Goal: Transaction & Acquisition: Purchase product/service

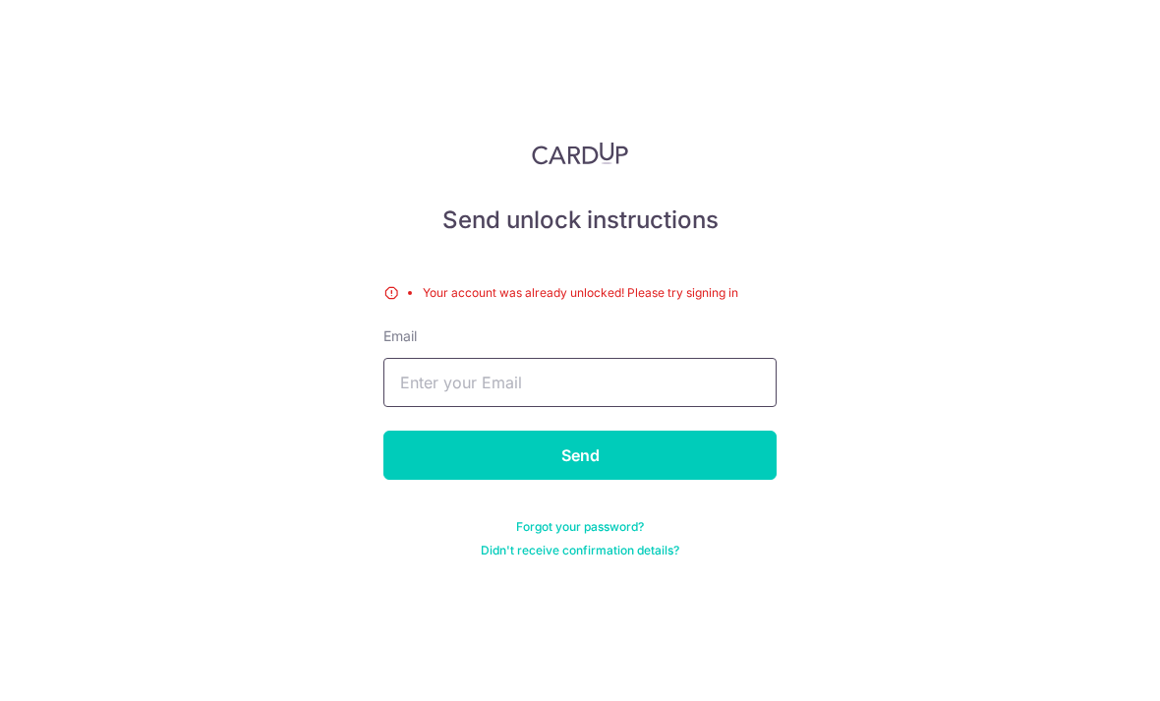
click at [693, 358] on input "text" at bounding box center [579, 382] width 393 height 49
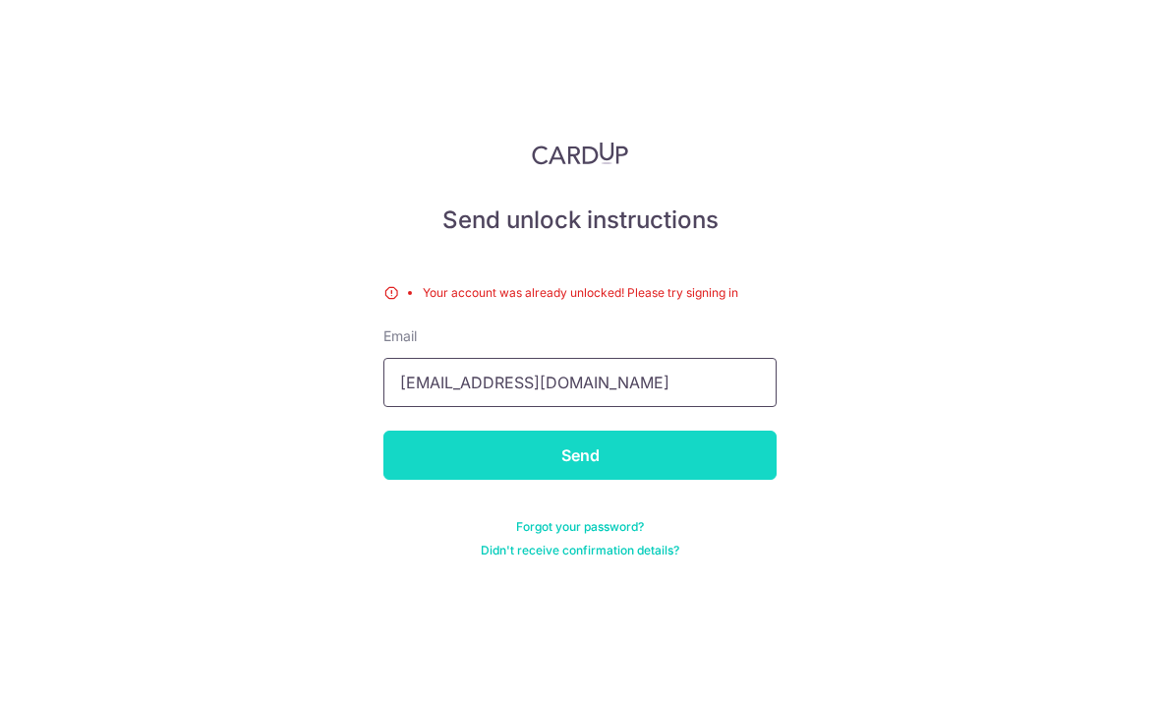
type input "Weichongyap@ymail.com"
click at [696, 431] on input "Send" at bounding box center [579, 455] width 393 height 49
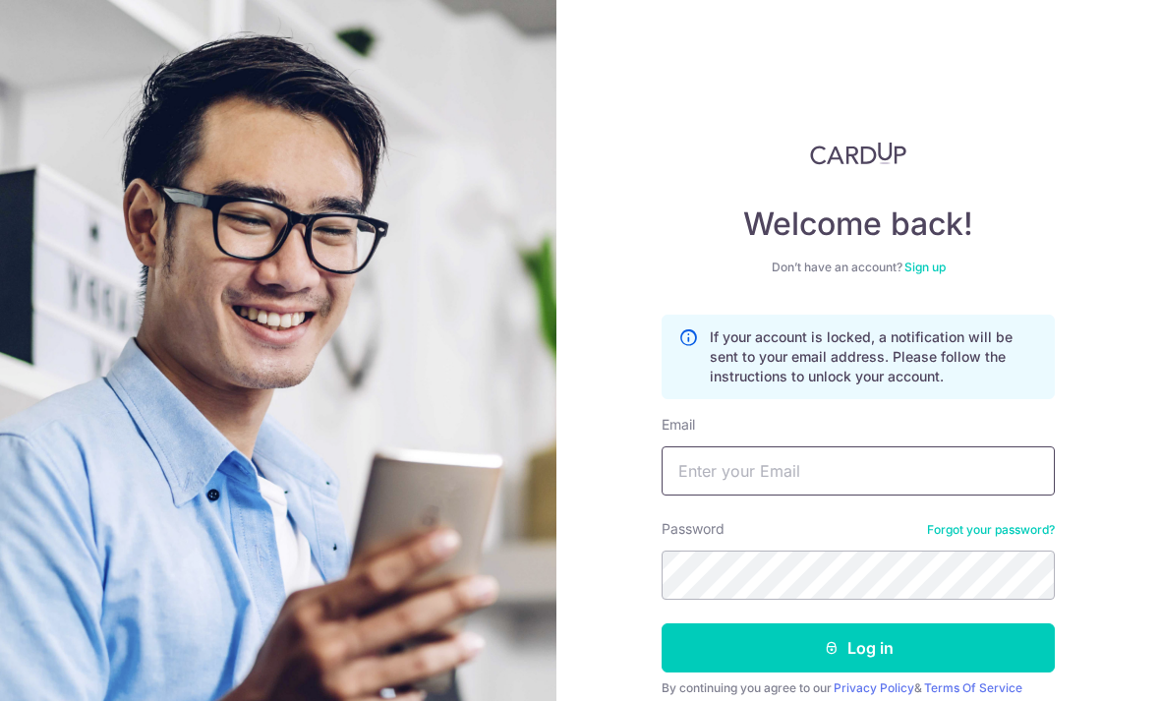
click at [950, 461] on input "Email" at bounding box center [858, 470] width 393 height 49
type input "Weichongyap@ymail.com"
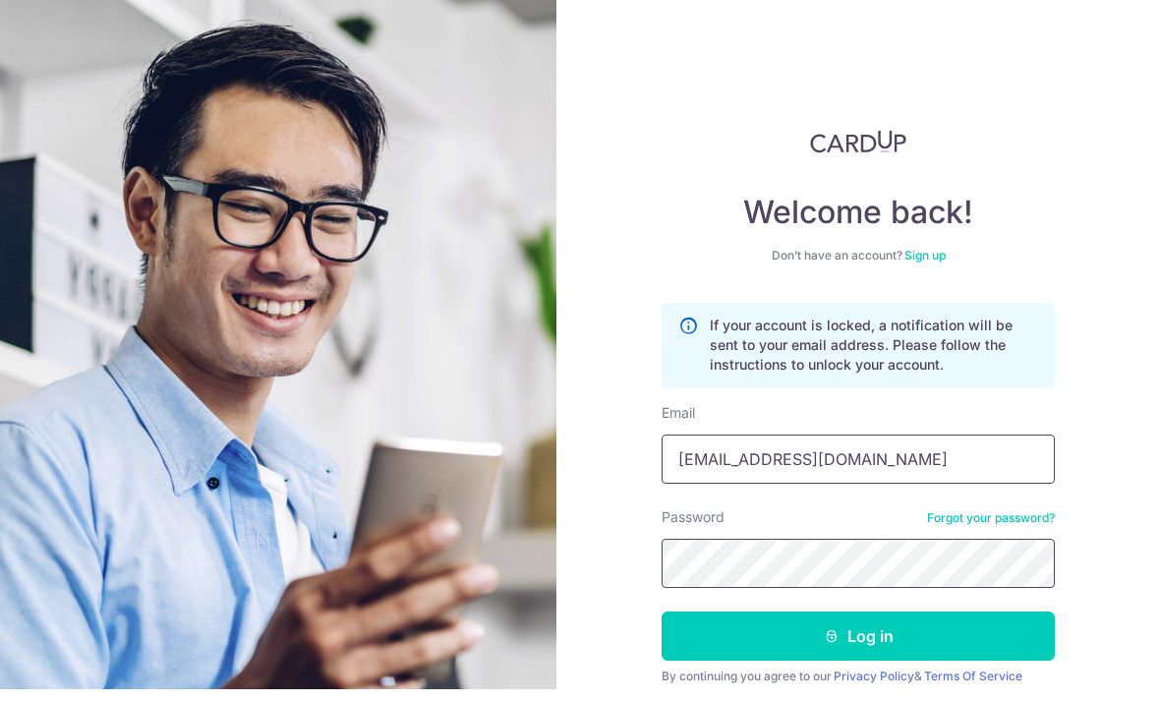
scroll to position [65, 0]
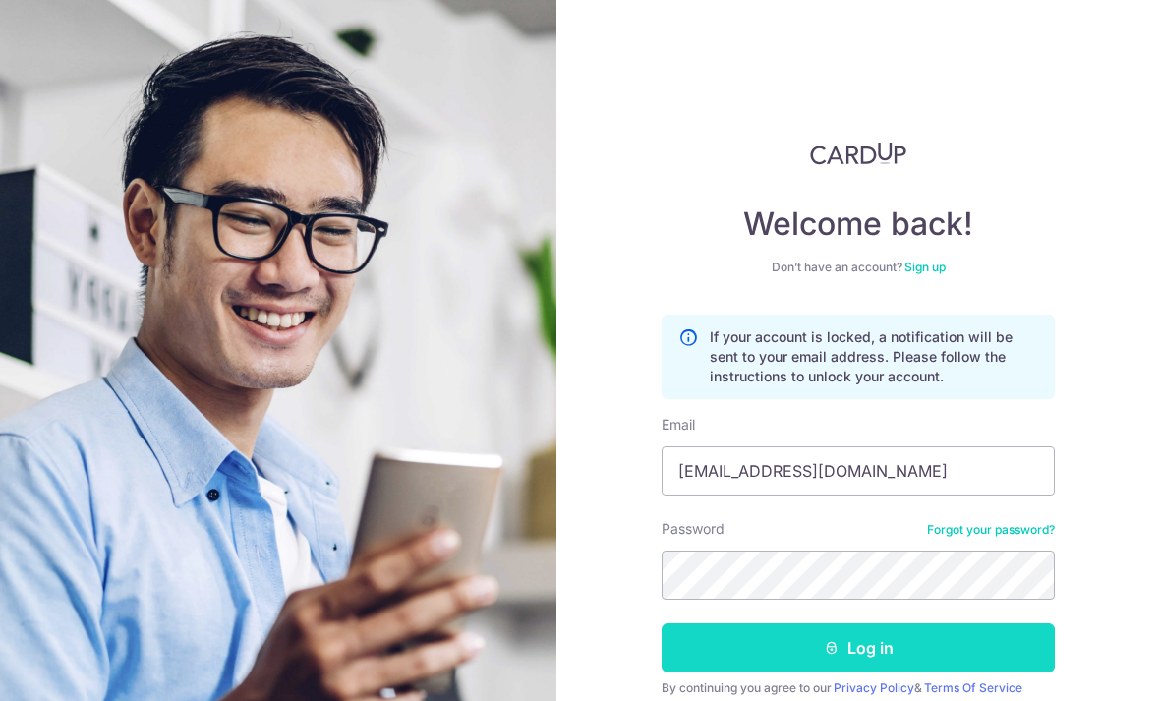
click at [882, 623] on button "Log in" at bounding box center [858, 647] width 393 height 49
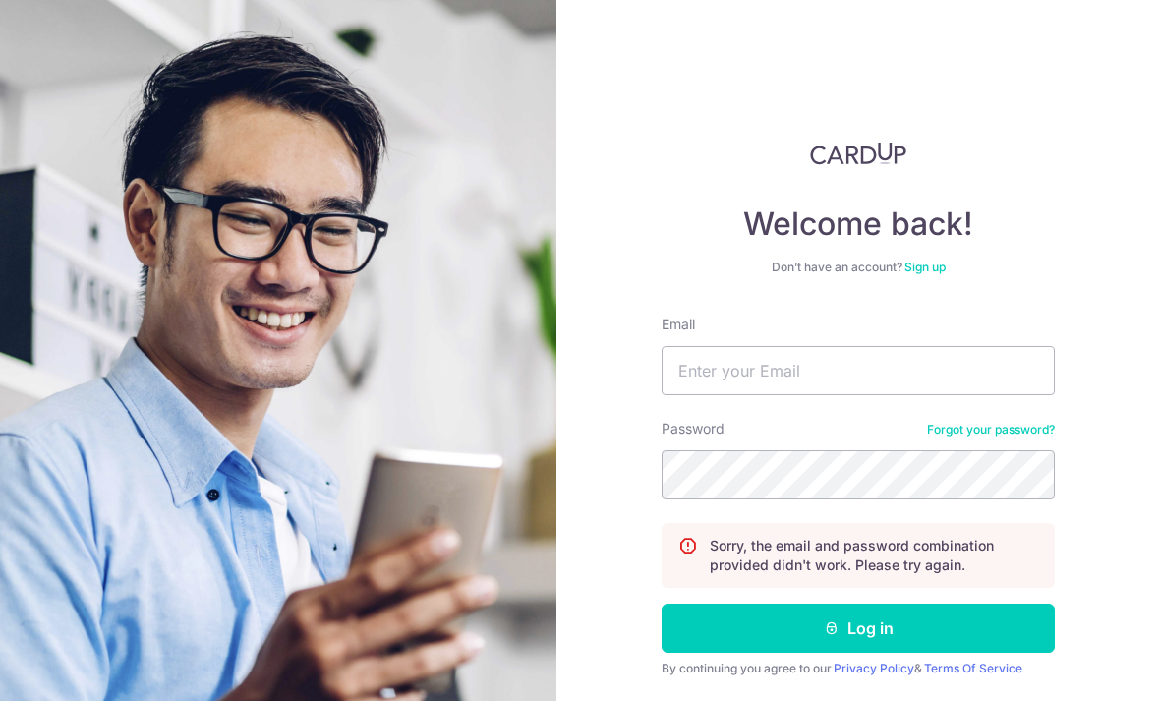
click at [1029, 427] on link "Forgot your password?" at bounding box center [991, 430] width 128 height 16
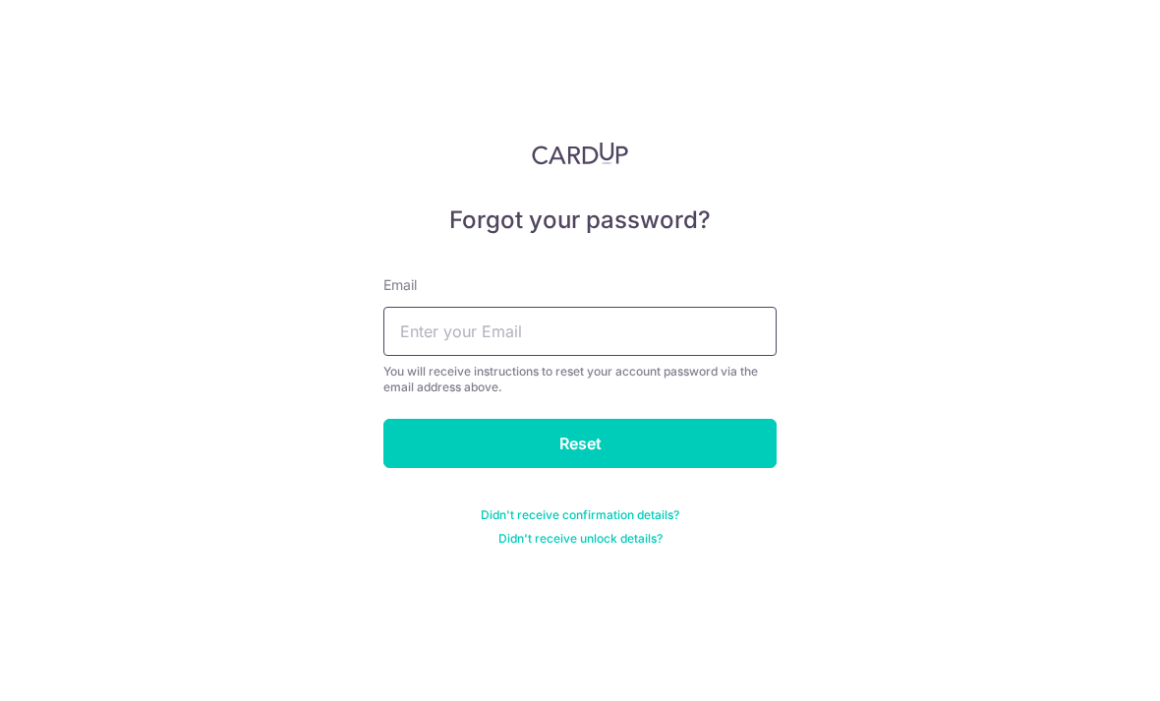
click at [702, 350] on input "text" at bounding box center [579, 331] width 393 height 49
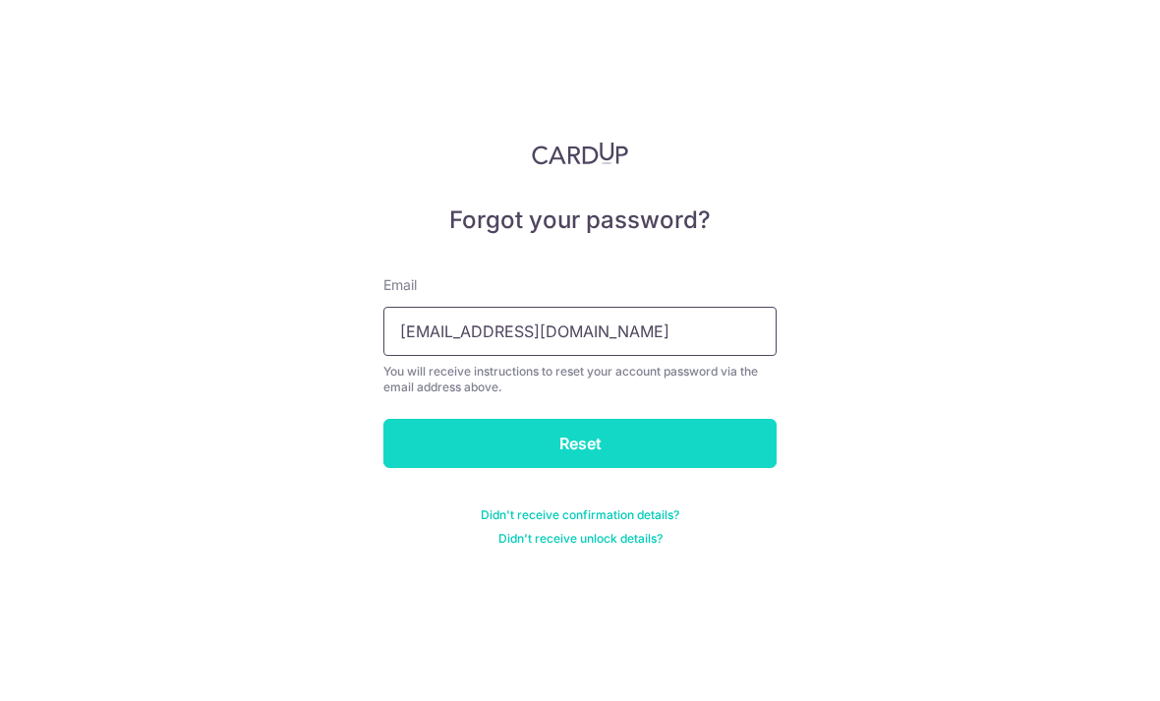
type input "Weichongyap@ymail.com"
click at [710, 433] on input "Reset" at bounding box center [579, 443] width 393 height 49
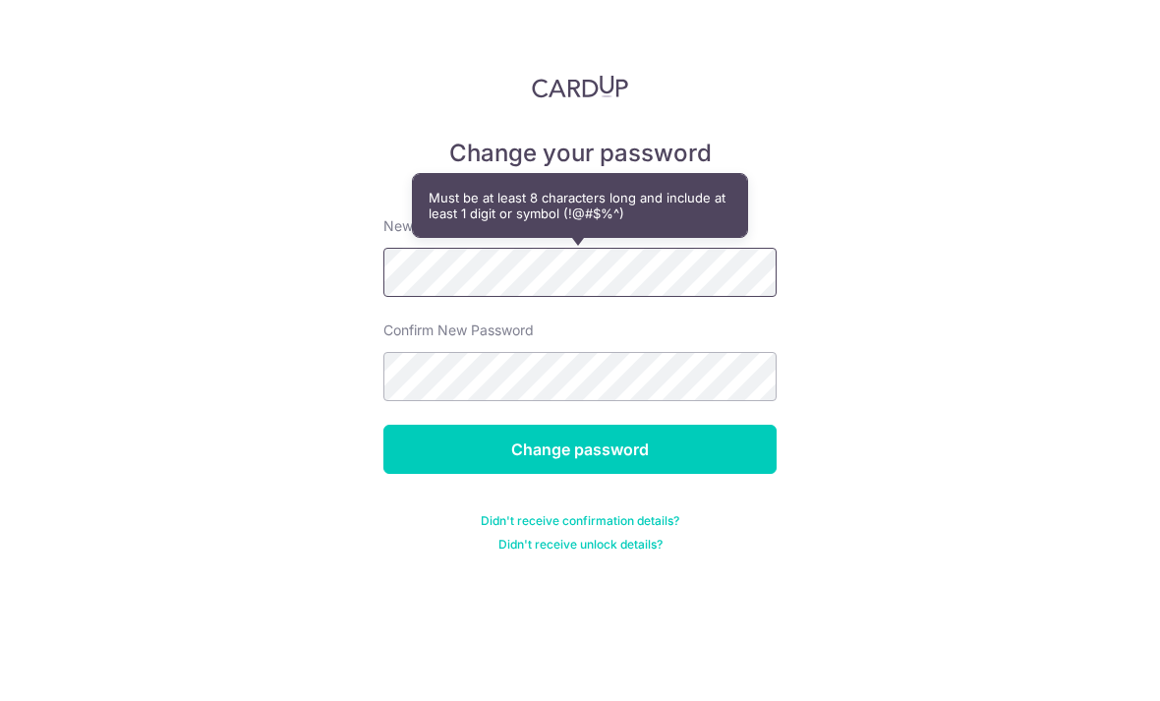
scroll to position [65, 0]
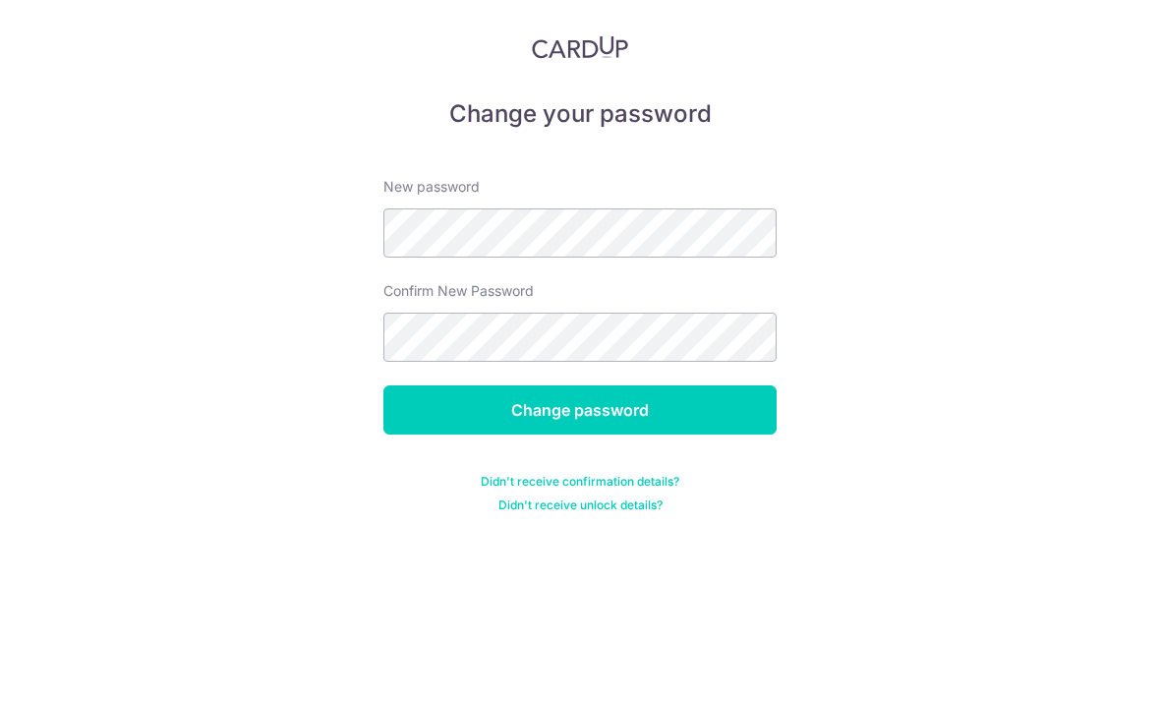
click at [997, 225] on div "Change your password New password Confirm New Password Change password Didn't r…" at bounding box center [580, 350] width 1160 height 701
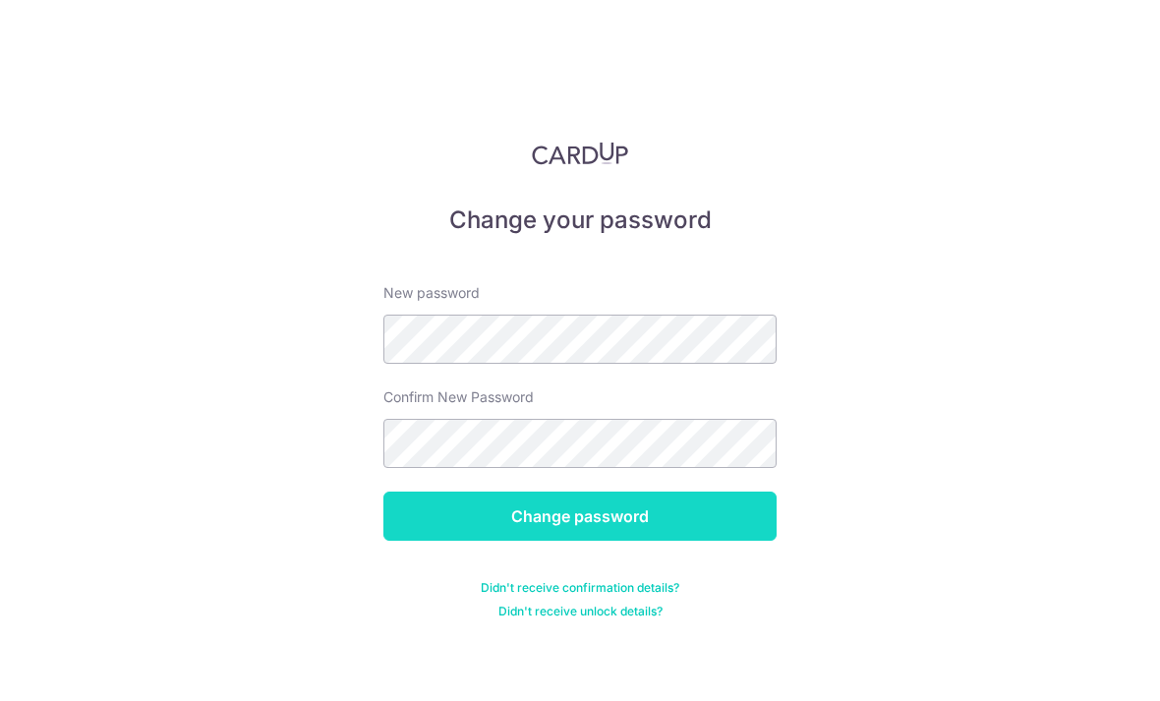
click at [724, 491] on input "Change password" at bounding box center [579, 515] width 393 height 49
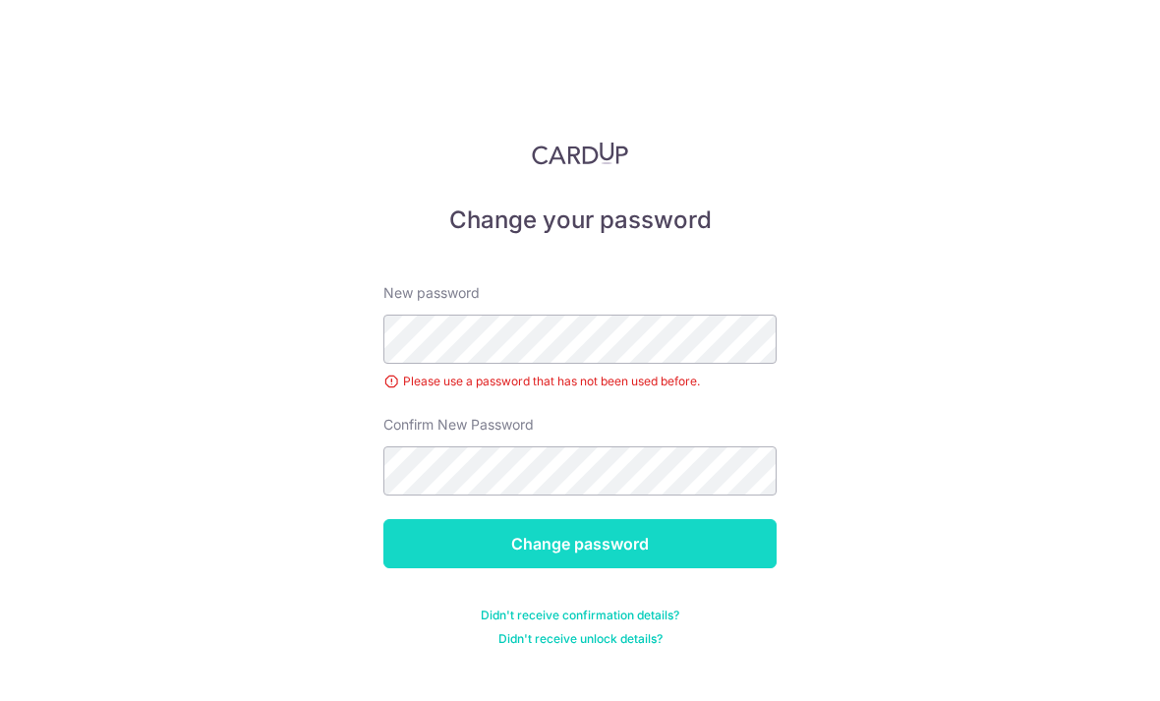
click at [681, 519] on input "Change password" at bounding box center [579, 543] width 393 height 49
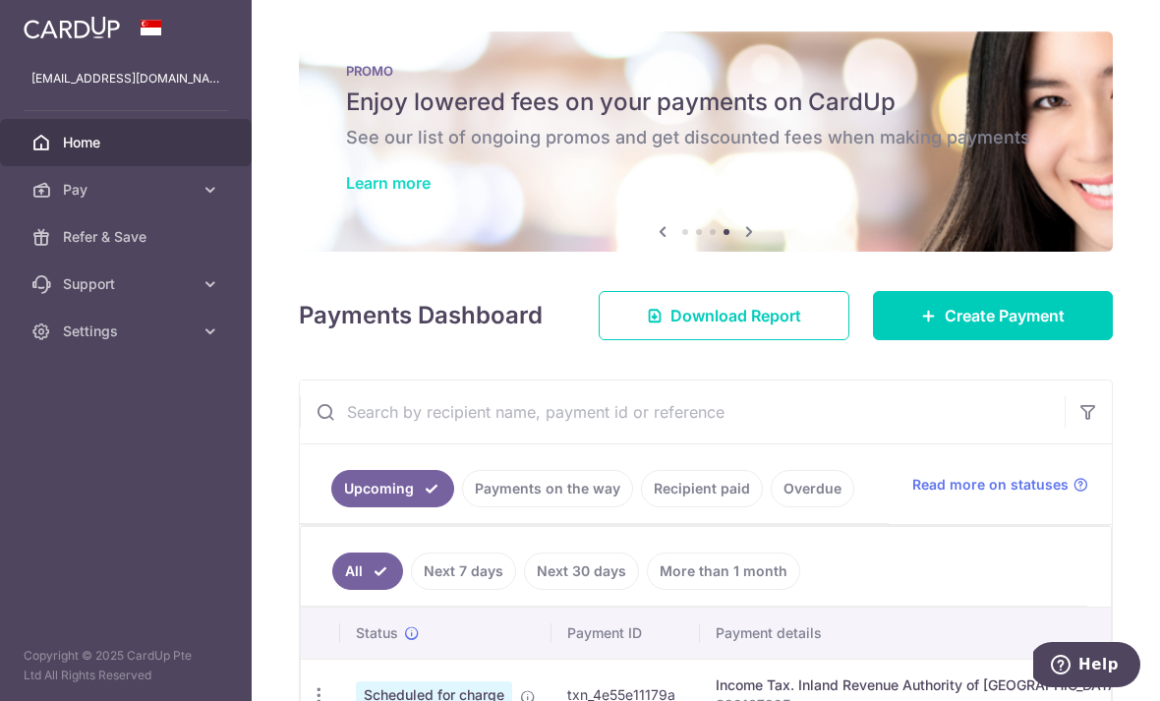
click at [346, 193] on link "Learn more" at bounding box center [388, 183] width 85 height 20
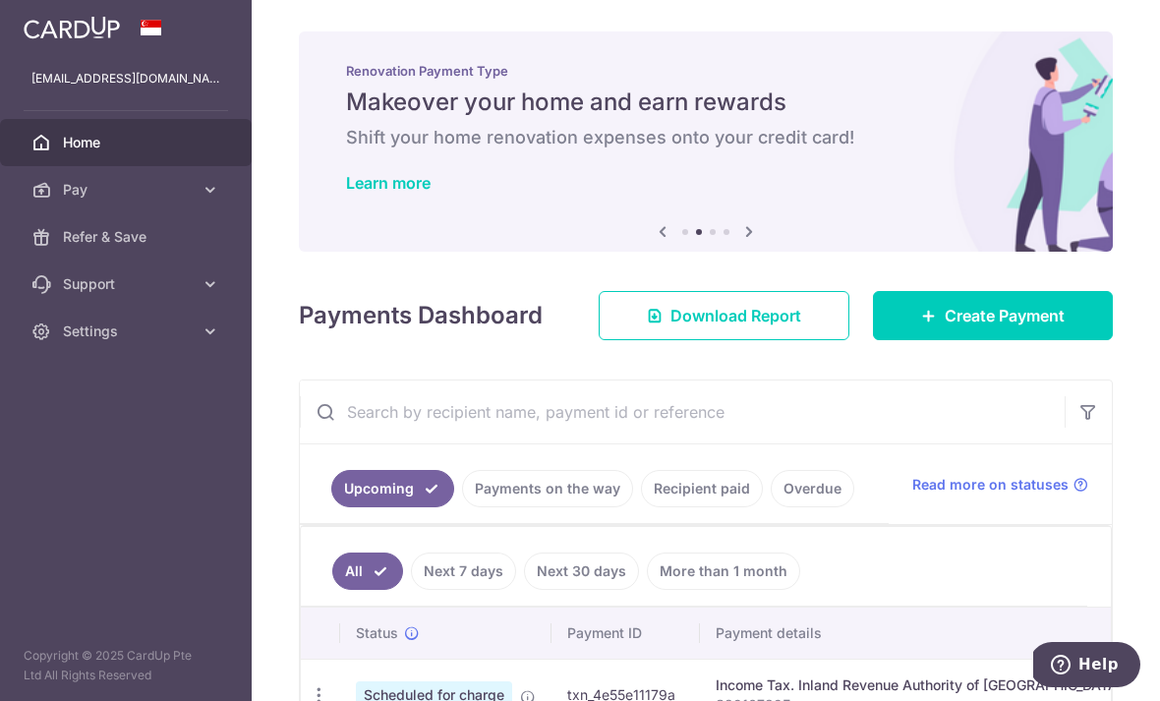
click at [346, 149] on h6 "Shift your home renovation expenses onto your credit card!" at bounding box center [706, 138] width 720 height 24
click at [346, 193] on link "Learn more" at bounding box center [388, 183] width 85 height 20
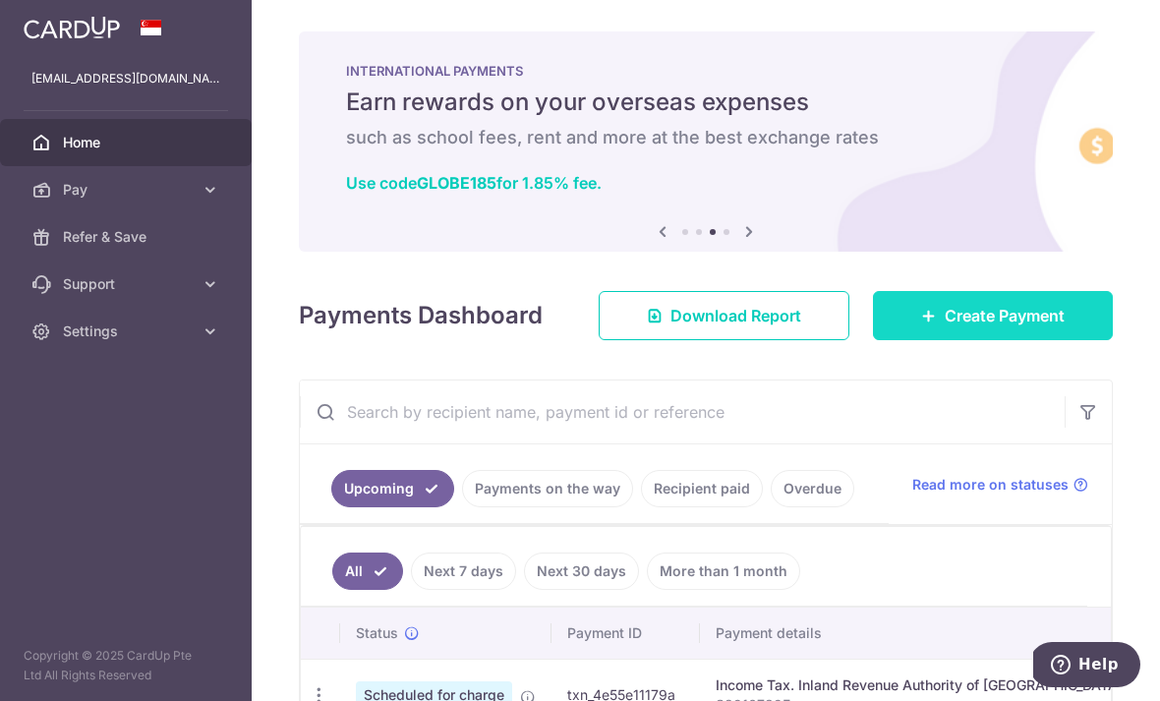
click at [1018, 327] on span "Create Payment" at bounding box center [1005, 316] width 120 height 24
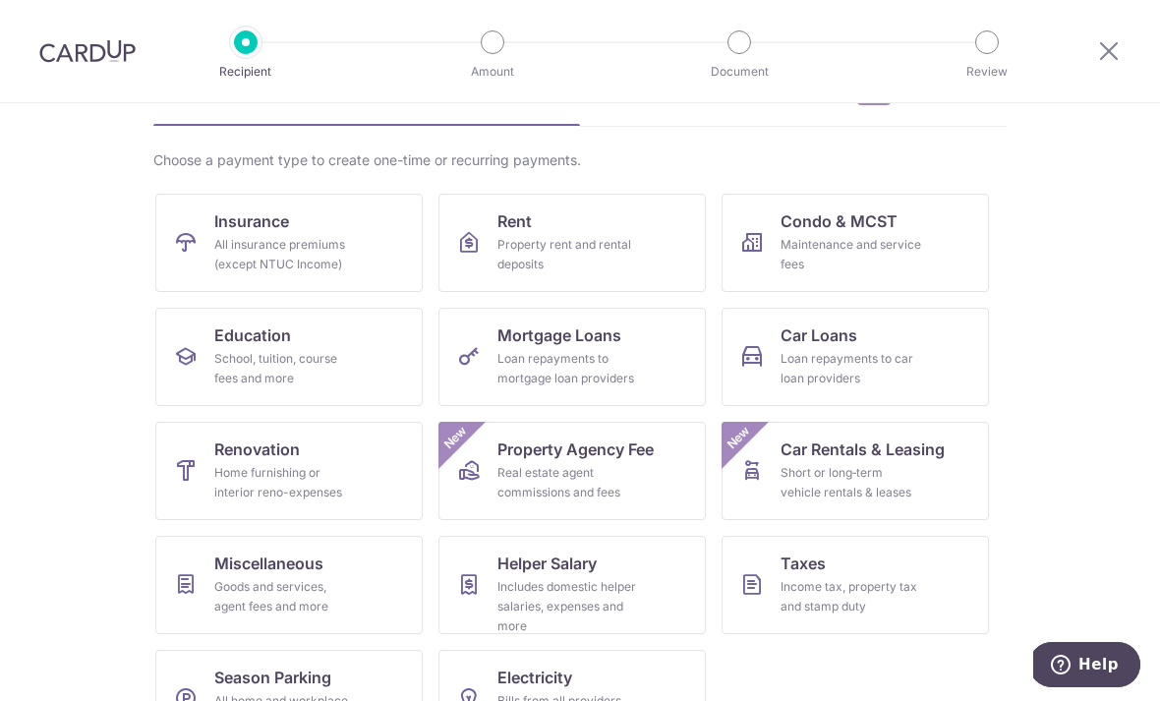
scroll to position [114, 0]
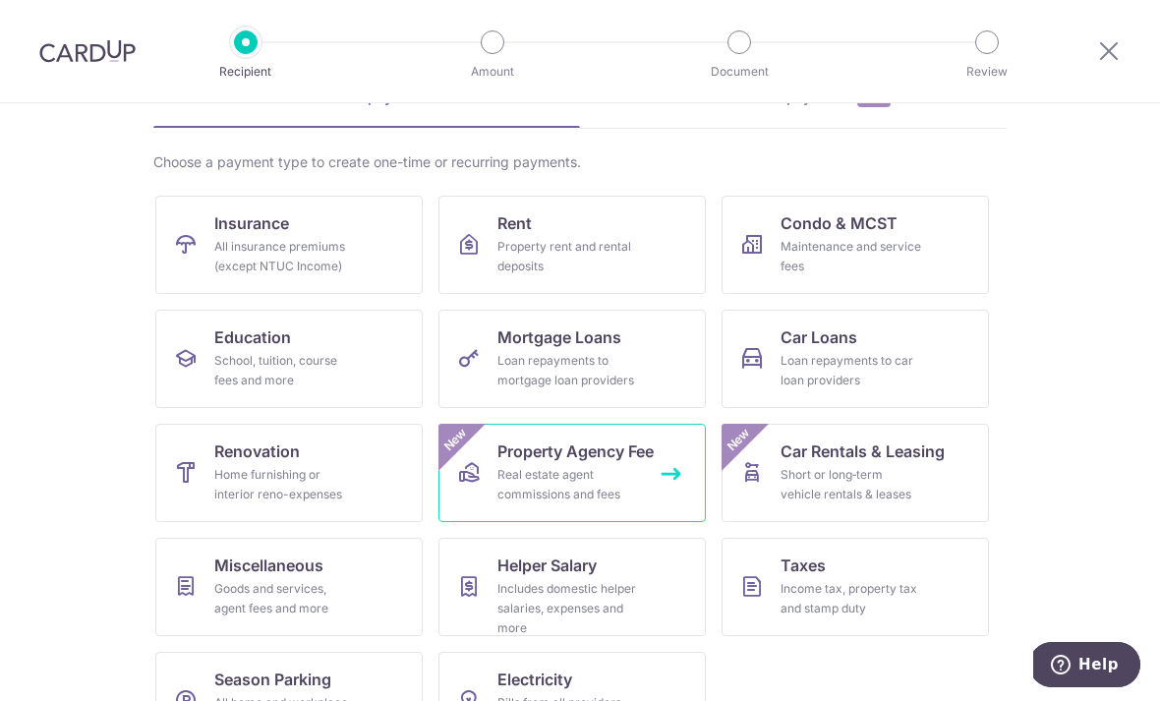
click at [582, 458] on span "Property Agency Fee" at bounding box center [575, 451] width 156 height 24
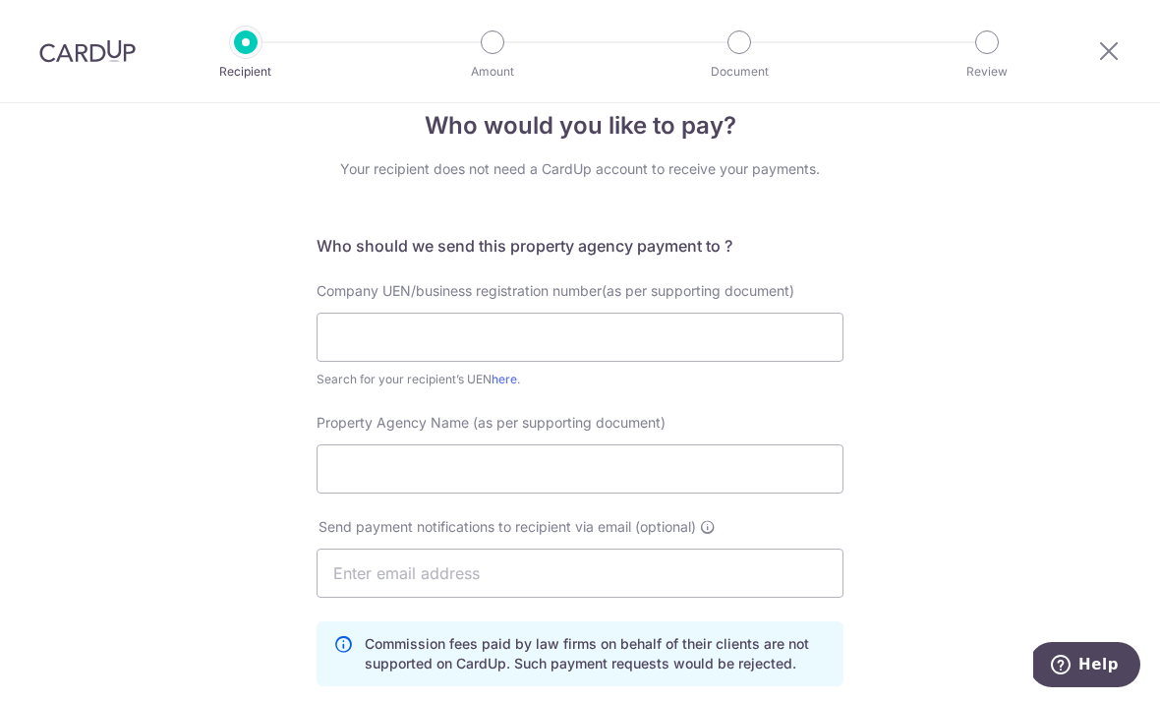
scroll to position [33, 0]
click at [515, 382] on link "here" at bounding box center [504, 380] width 26 height 15
click at [526, 353] on input "text" at bounding box center [580, 338] width 527 height 49
click at [210, 639] on div "Who would you like to pay? Your recipient does not need a CardUp account to rec…" at bounding box center [580, 613] width 1160 height 1087
click at [497, 347] on input "199903004=" at bounding box center [580, 338] width 527 height 49
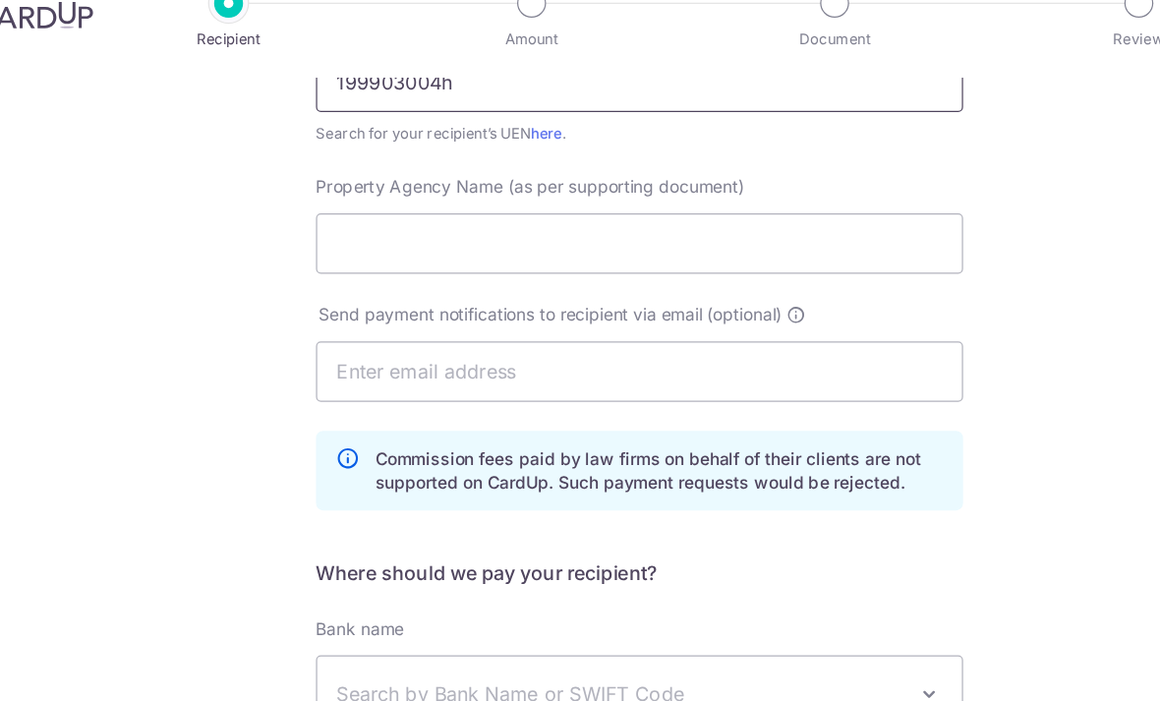
scroll to position [257, 0]
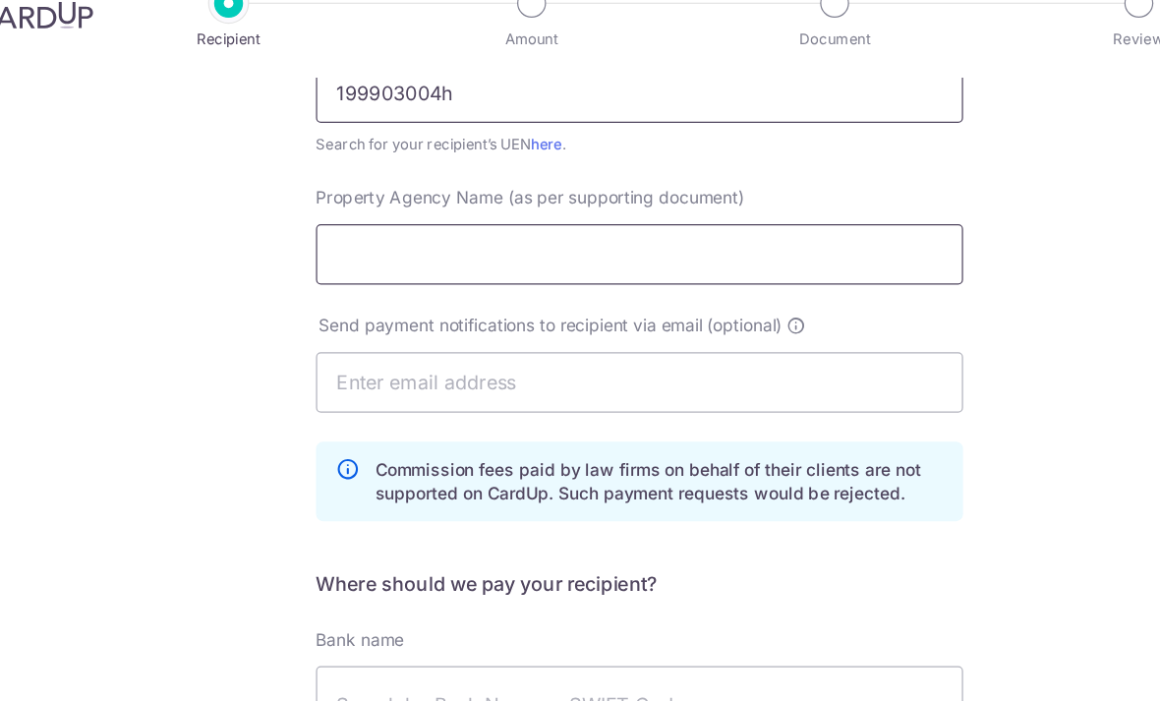
type input "199903004h"
click at [676, 222] on input "Property Agency Name (as per supporting document)" at bounding box center [580, 246] width 527 height 49
type input "Propnex realty pte ltd"
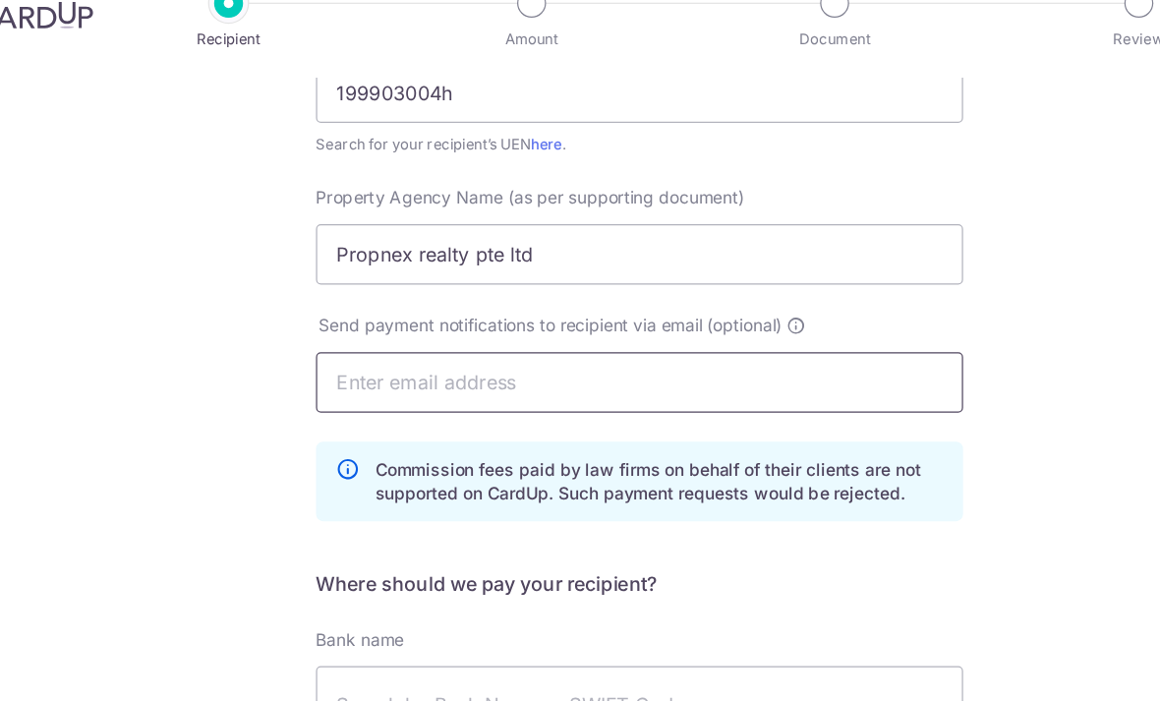
click at [727, 334] on input "text" at bounding box center [580, 350] width 527 height 49
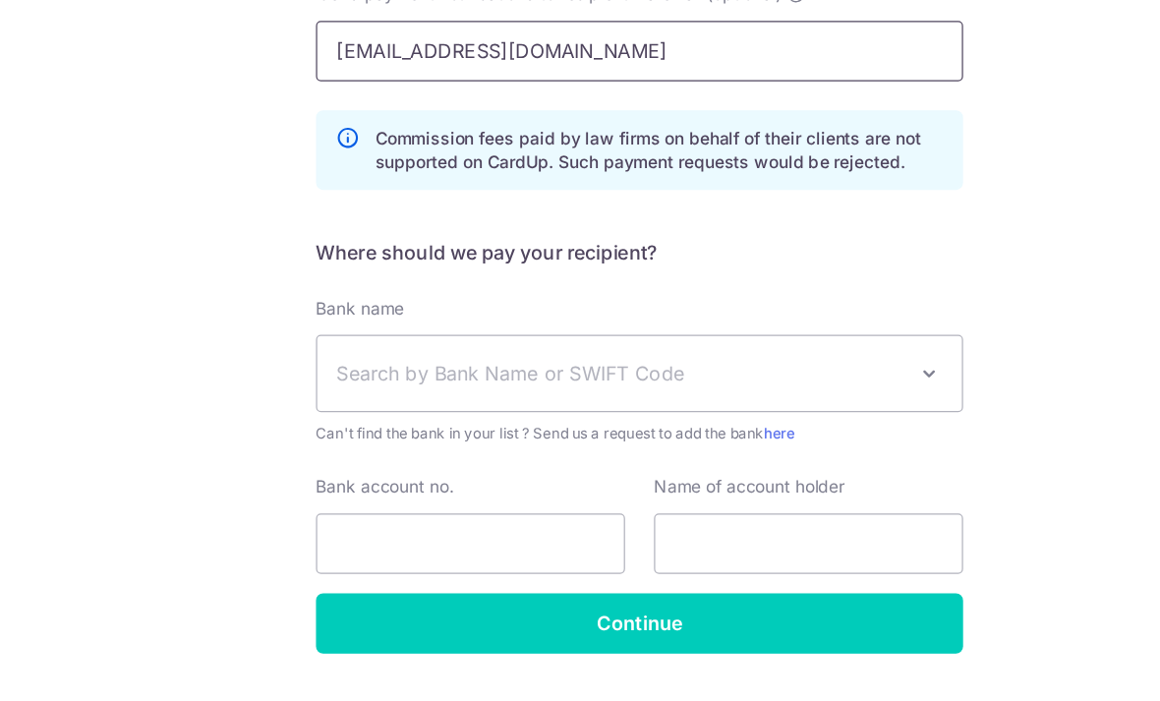
scroll to position [65, 0]
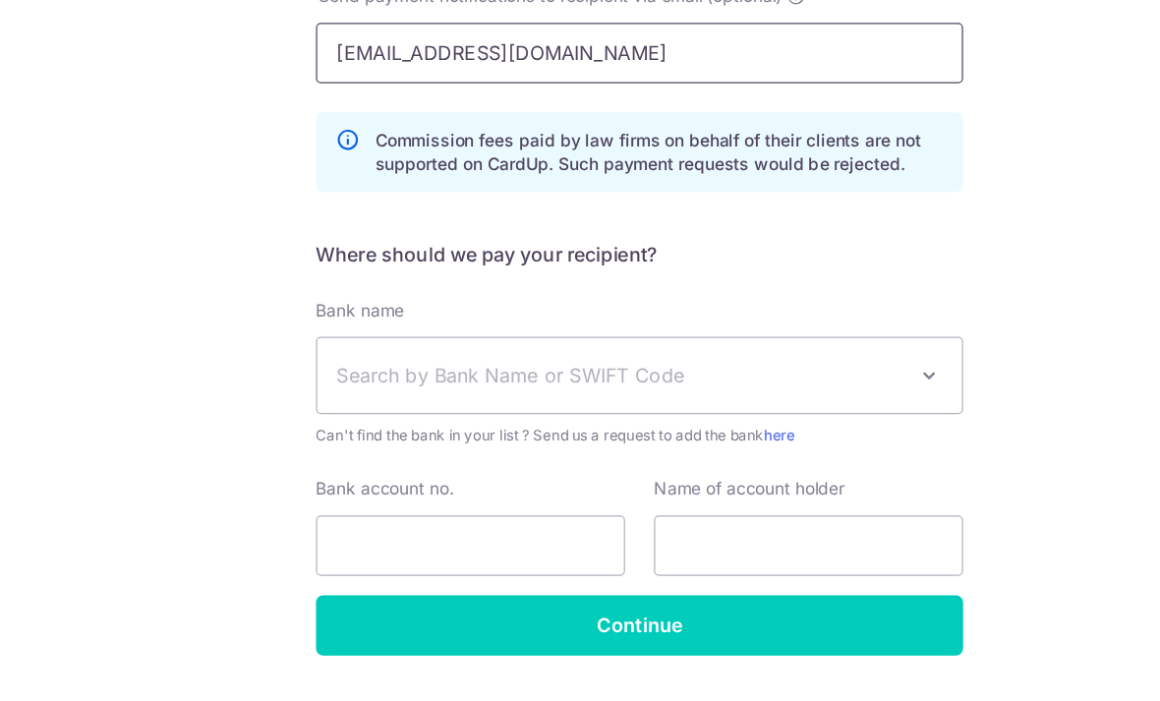
type input "[EMAIL_ADDRESS][DOMAIN_NAME]"
click at [713, 426] on span "Search by Bank Name or SWIFT Code" at bounding box center [564, 438] width 462 height 24
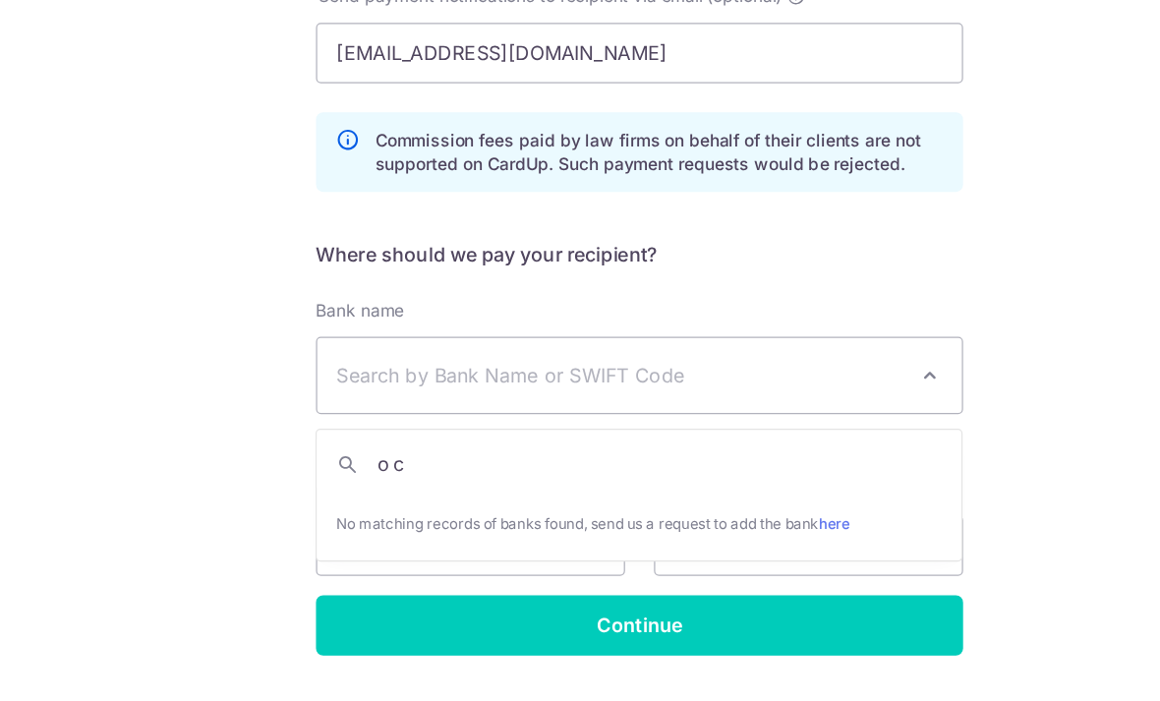
type input "o"
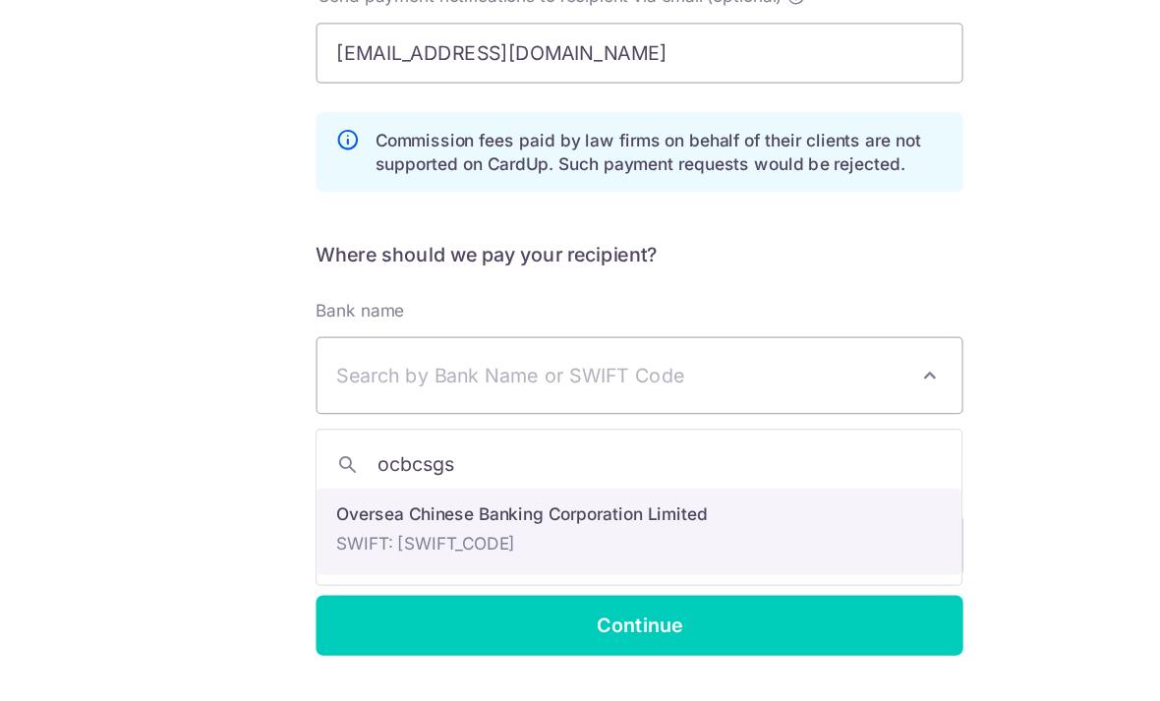
type input "ocbcsgsg"
select select "12"
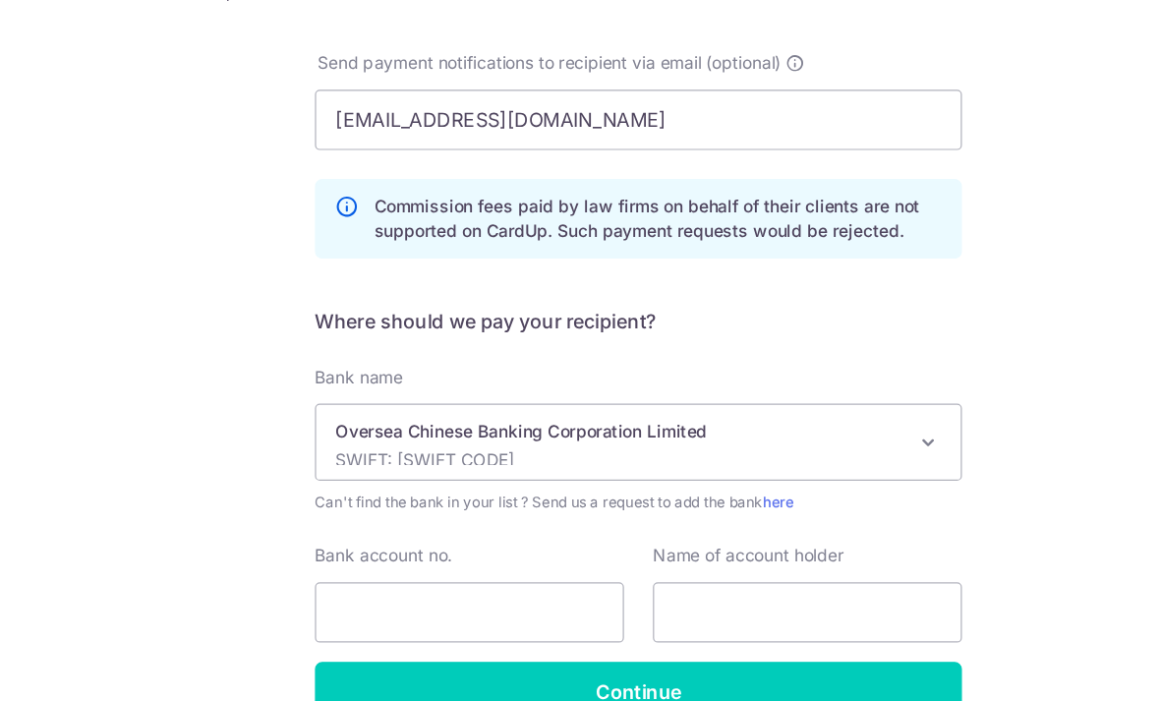
click at [804, 426] on span at bounding box center [816, 438] width 24 height 24
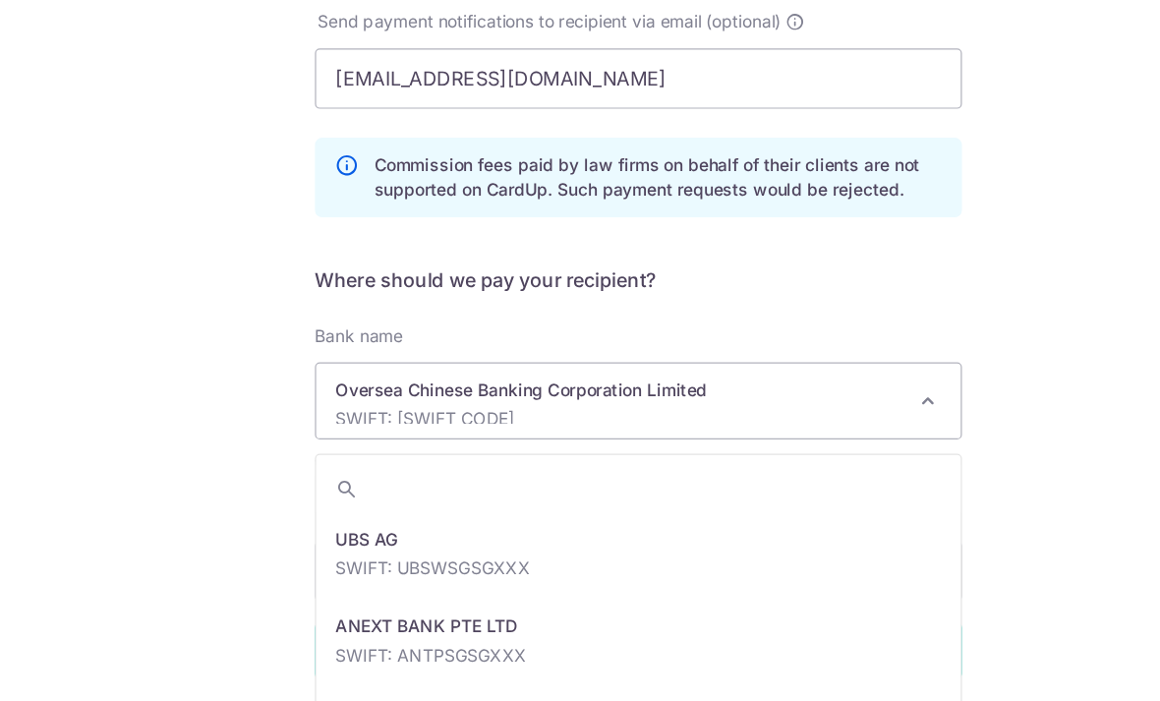
scroll to position [3185, 0]
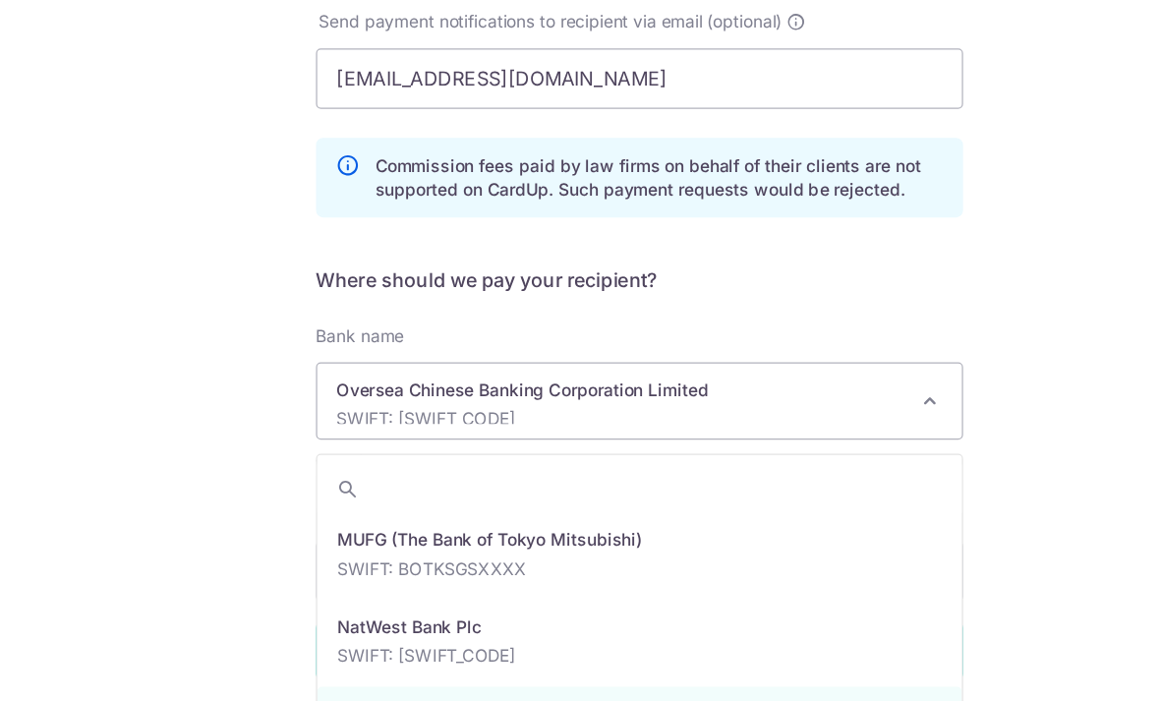
click at [612, 374] on span "Oversea Chinese Banking Corporation Limited SWIFT: OCBCSGSGXXX" at bounding box center [579, 404] width 525 height 61
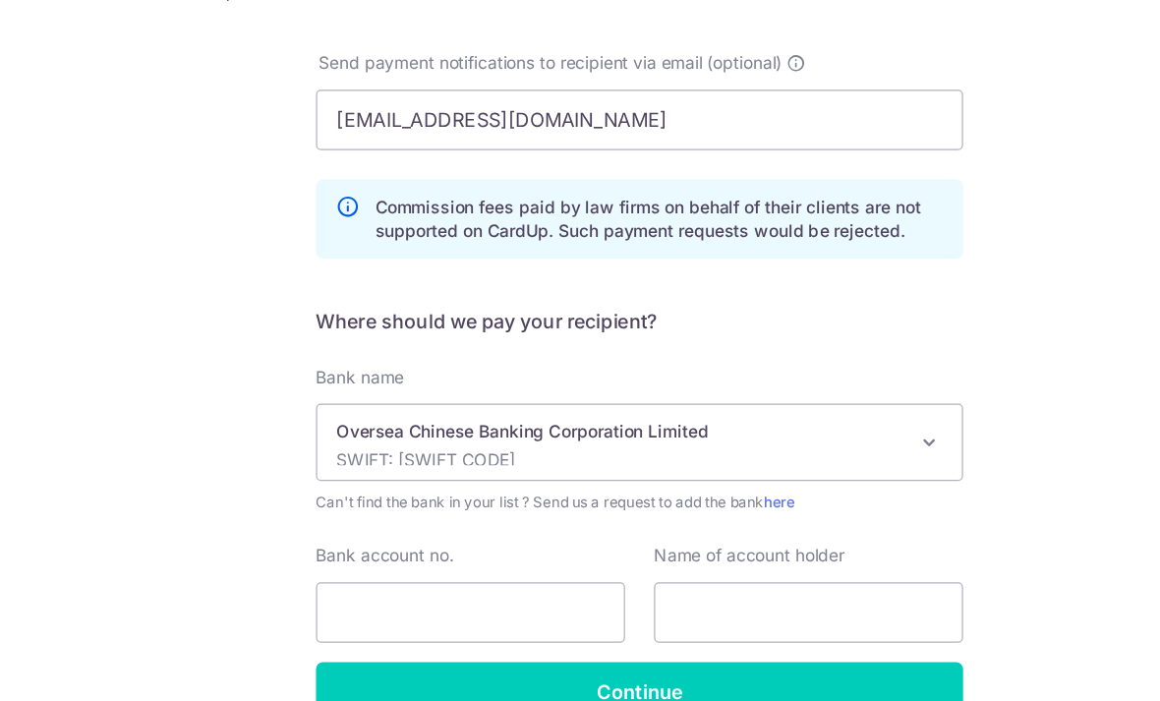
click at [630, 419] on div "Oversea Chinese Banking Corporation Limited SWIFT: OCBCSGSGXXX" at bounding box center [564, 437] width 462 height 37
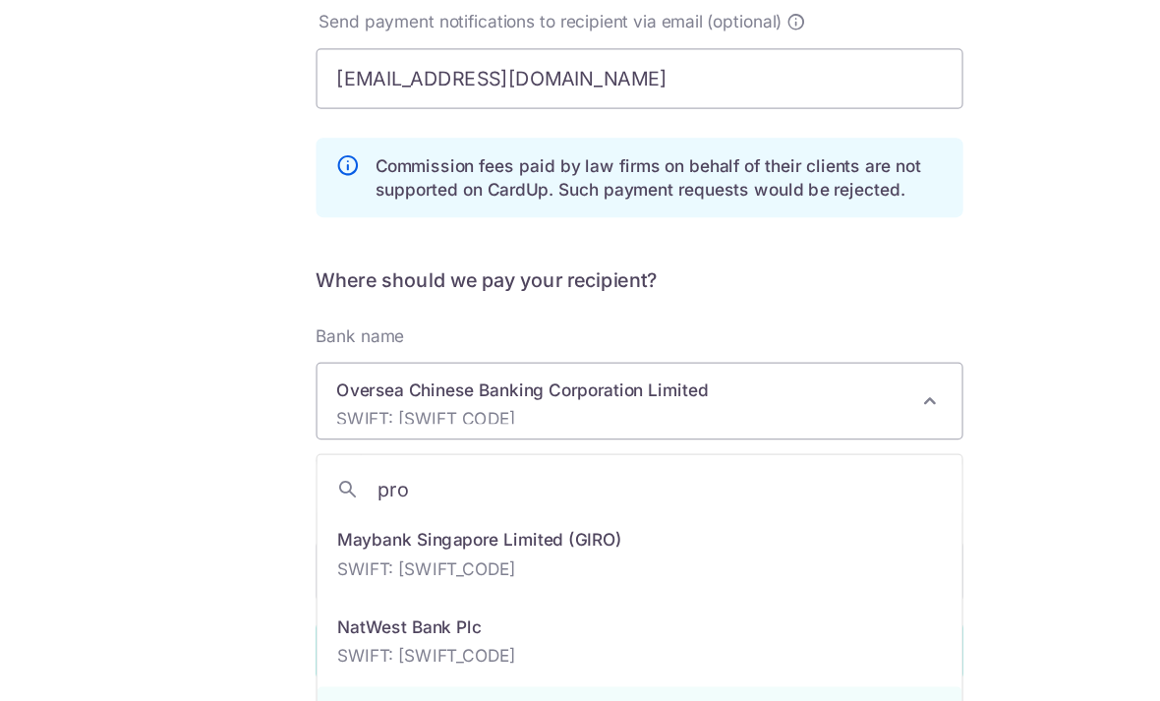
scroll to position [0, 0]
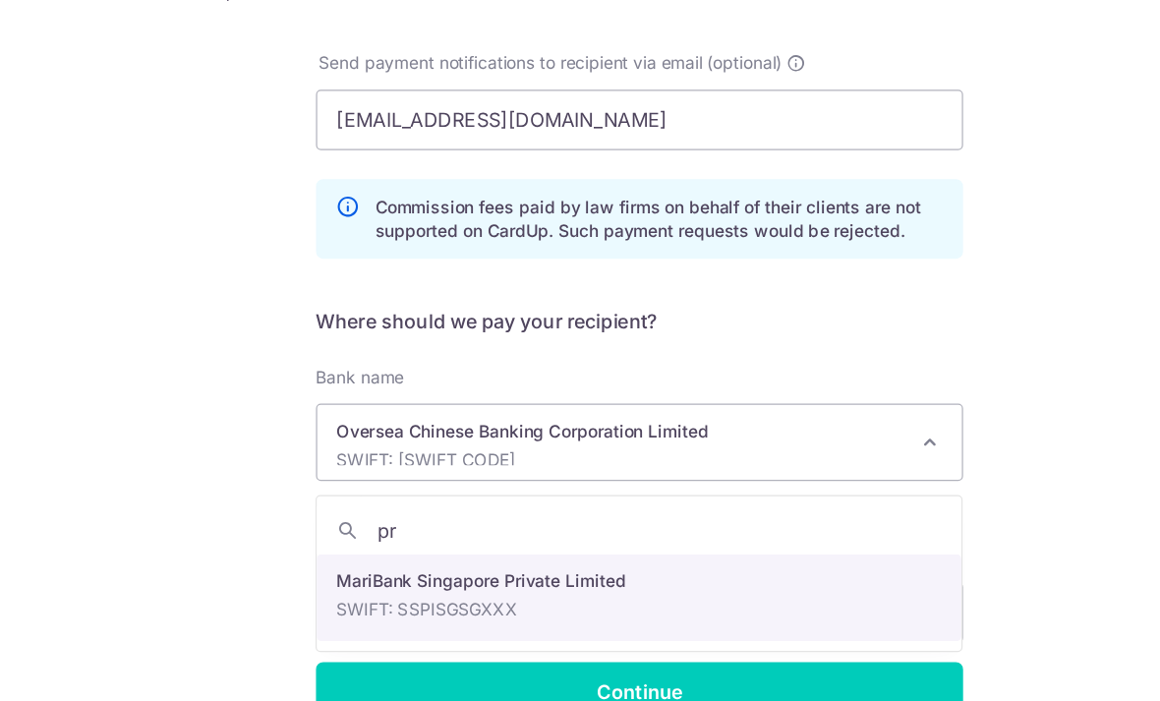
type input "p"
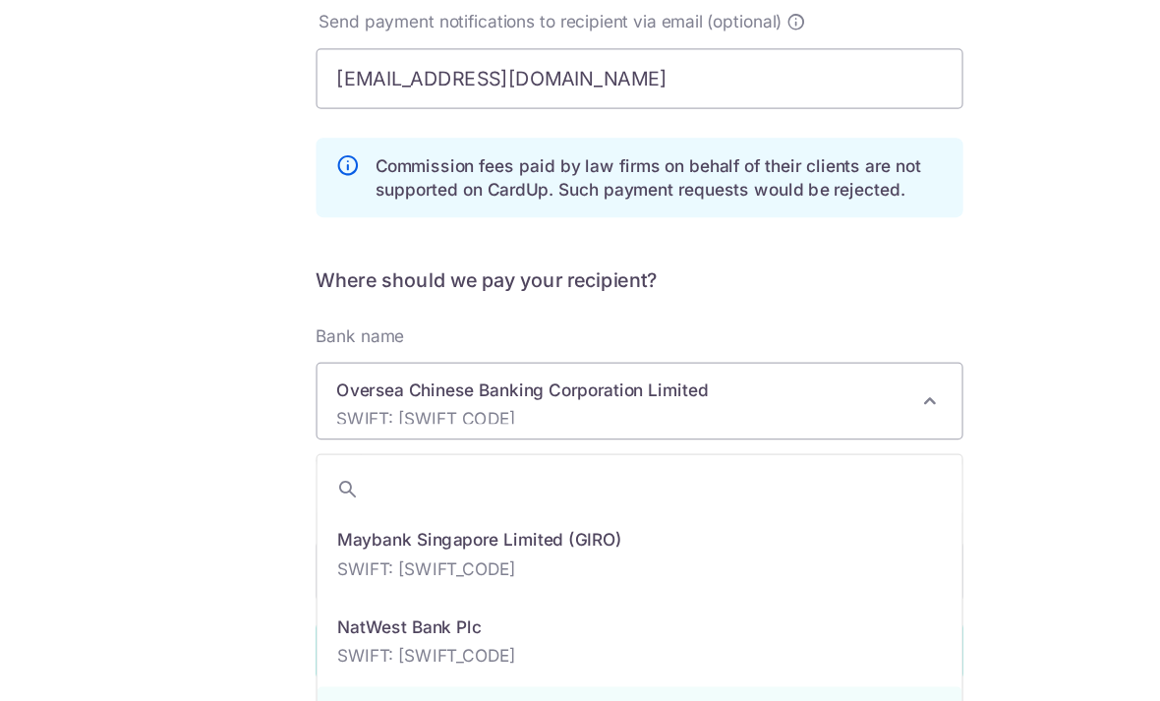
scroll to position [3185, 0]
click at [624, 385] on div "Oversea Chinese Banking Corporation Limited SWIFT: OCBCSGSGXXX" at bounding box center [564, 403] width 462 height 37
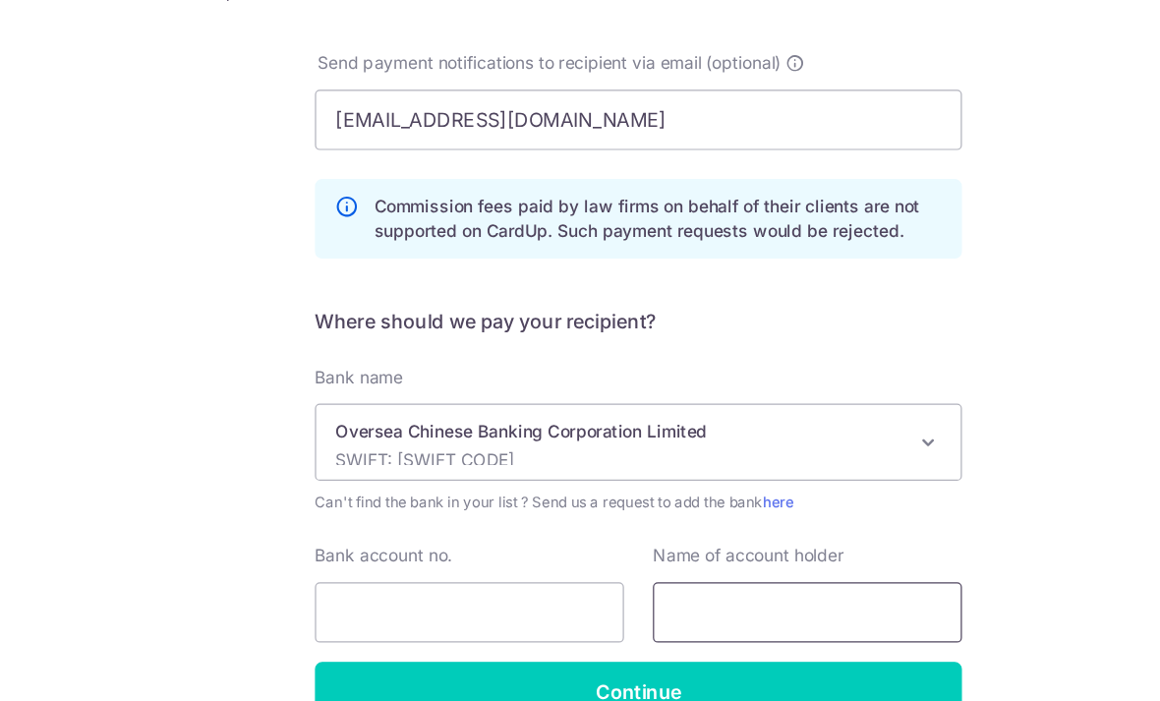
click at [619, 551] on input "text" at bounding box center [718, 575] width 252 height 49
type input "Propnex realty pte ltd"
click at [444, 551] on input "Bank account no." at bounding box center [443, 575] width 252 height 49
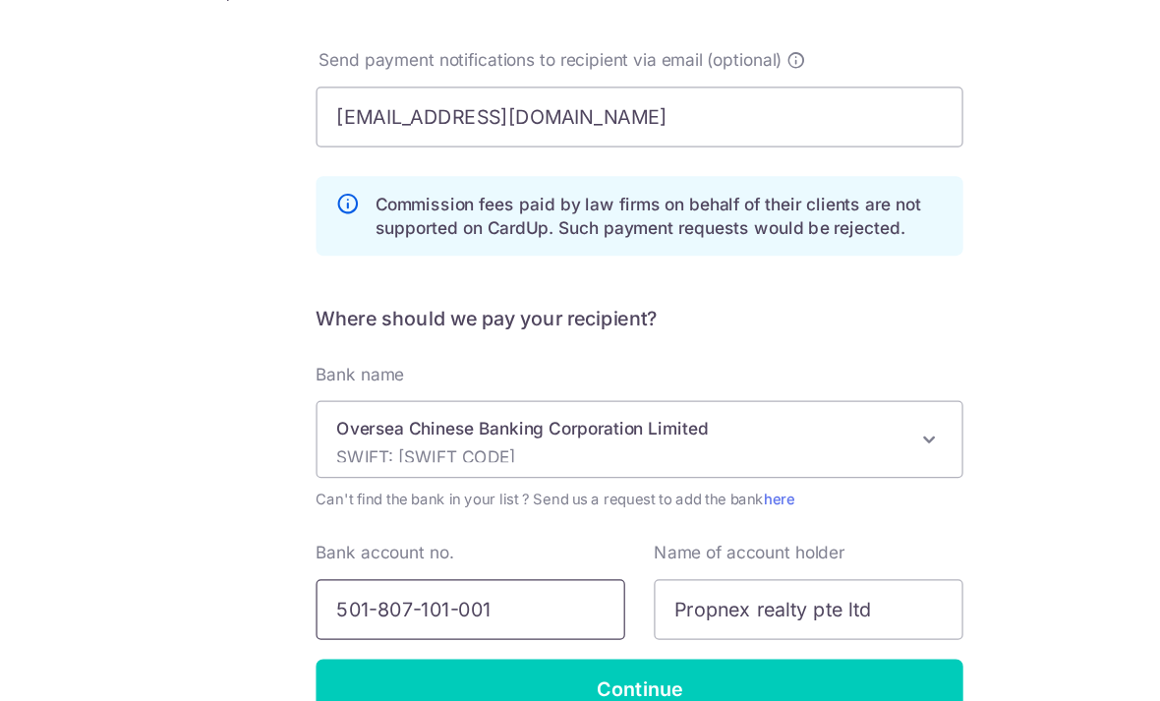
scroll to position [432, 0]
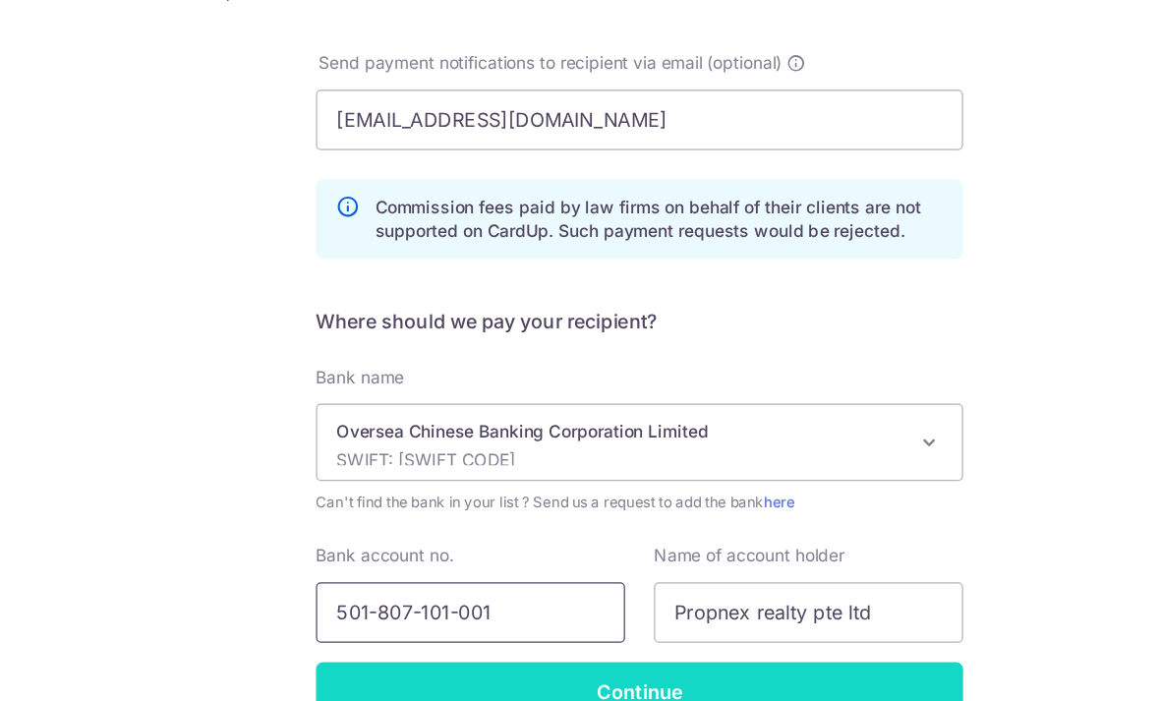
type input "501-807-101-001"
click at [522, 616] on input "Continue" at bounding box center [580, 640] width 527 height 49
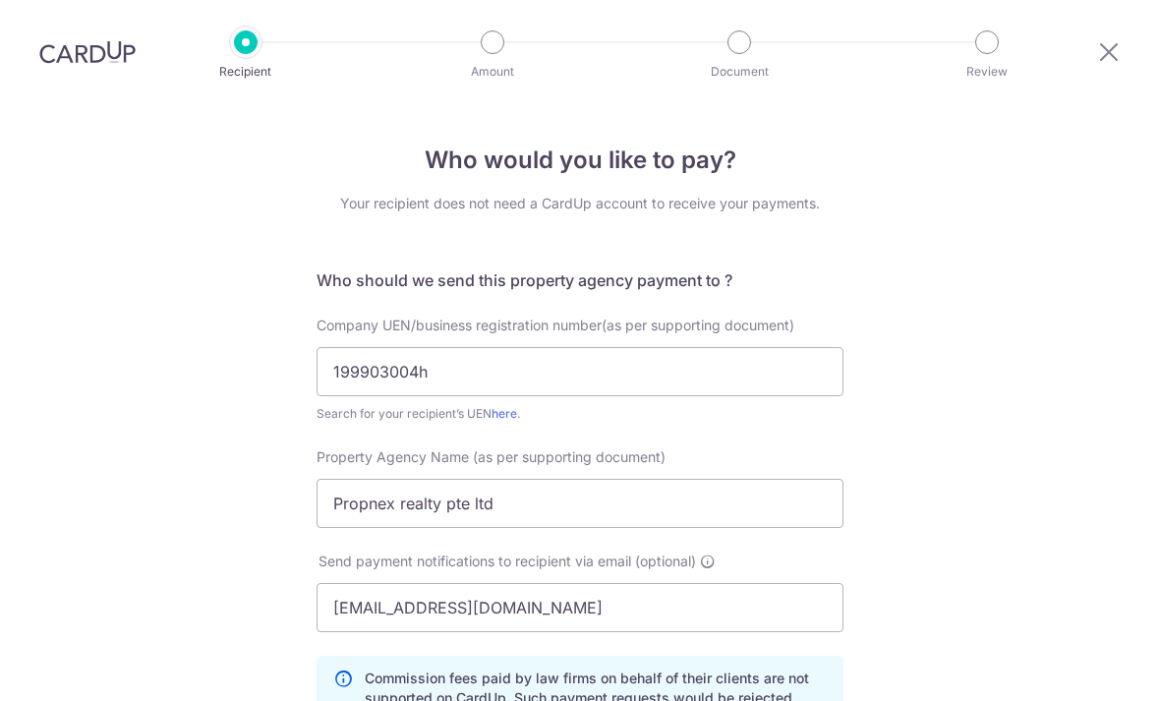
scroll to position [480, 0]
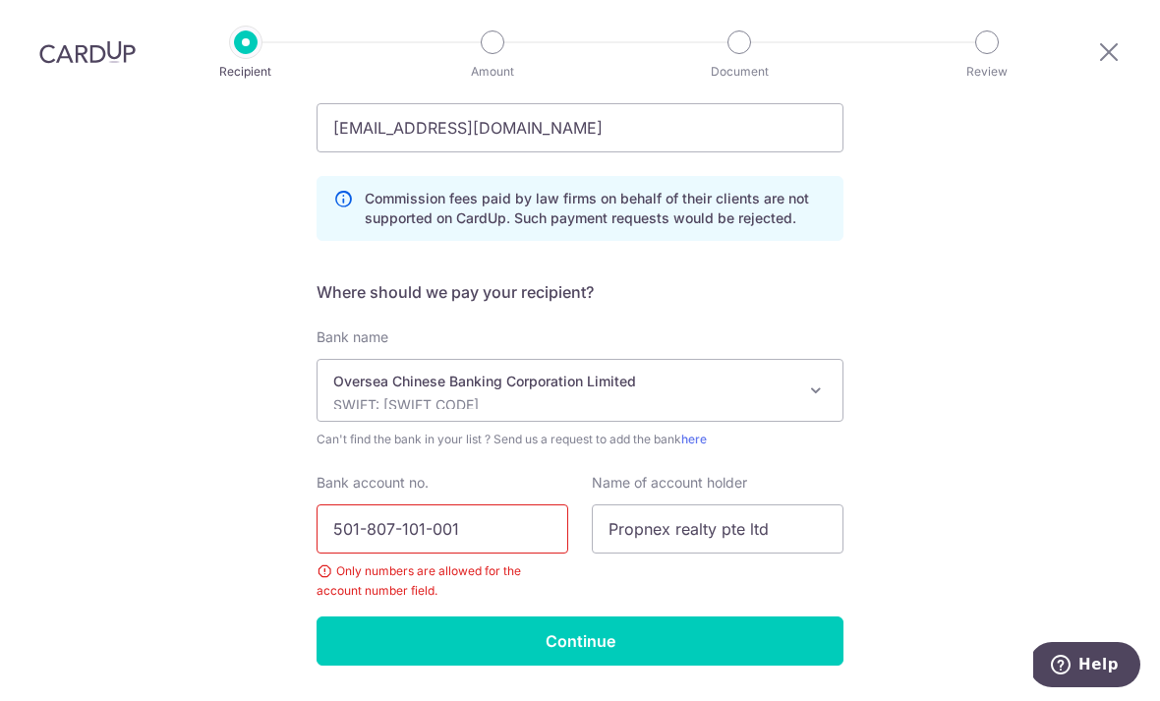
click at [436, 504] on input "501-807-101-001" at bounding box center [443, 528] width 252 height 49
click at [401, 504] on input "501-807-101001" at bounding box center [443, 528] width 252 height 49
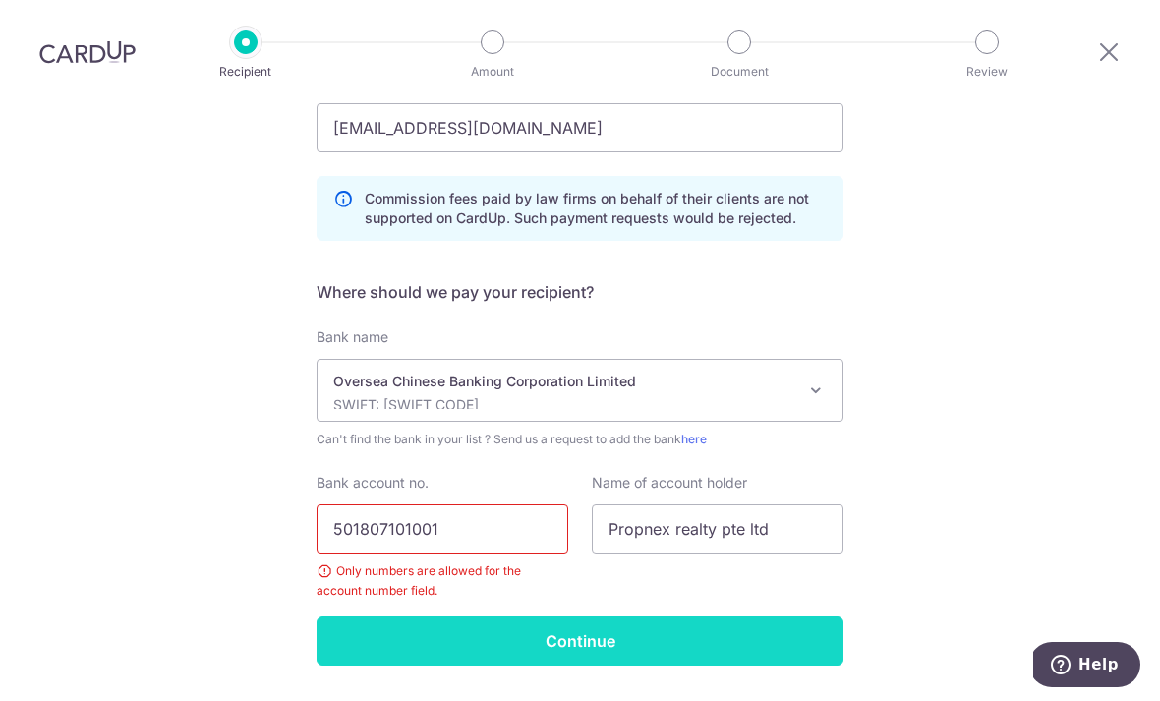
type input "501807101001"
click at [456, 616] on input "Continue" at bounding box center [580, 640] width 527 height 49
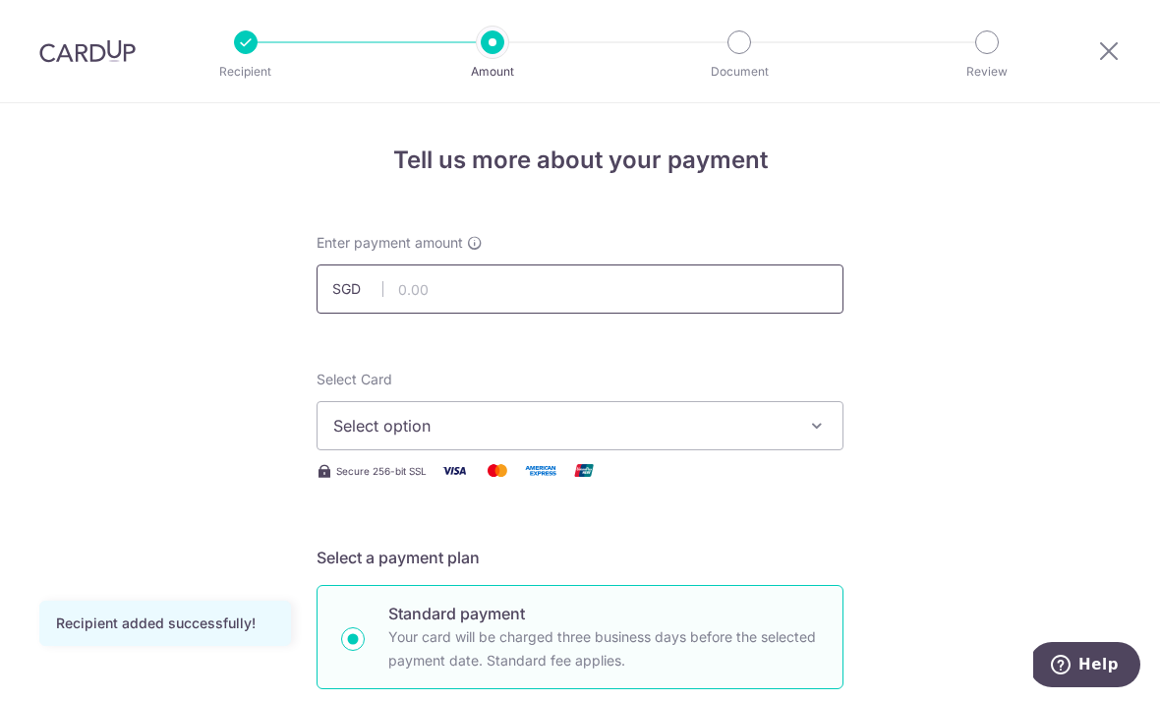
click at [654, 300] on input "text" at bounding box center [580, 288] width 527 height 49
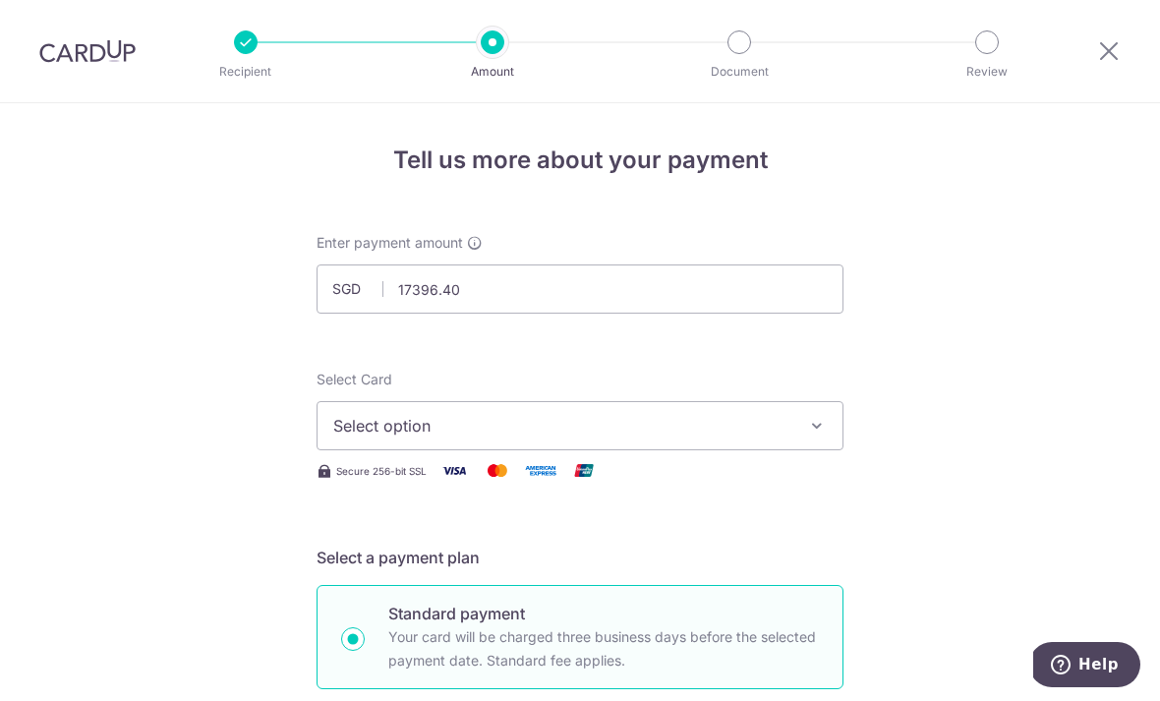
click at [835, 428] on button "Select option" at bounding box center [580, 425] width 527 height 49
type input "17,396.40"
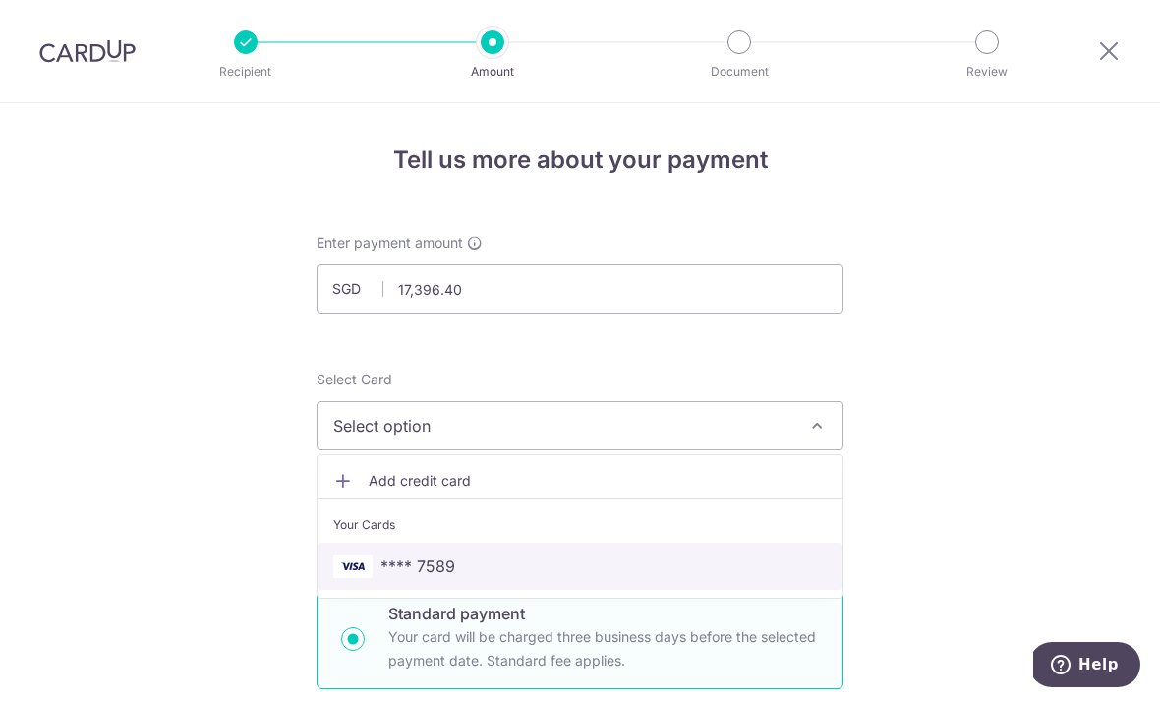
click at [667, 563] on span "**** 7589" at bounding box center [579, 566] width 493 height 24
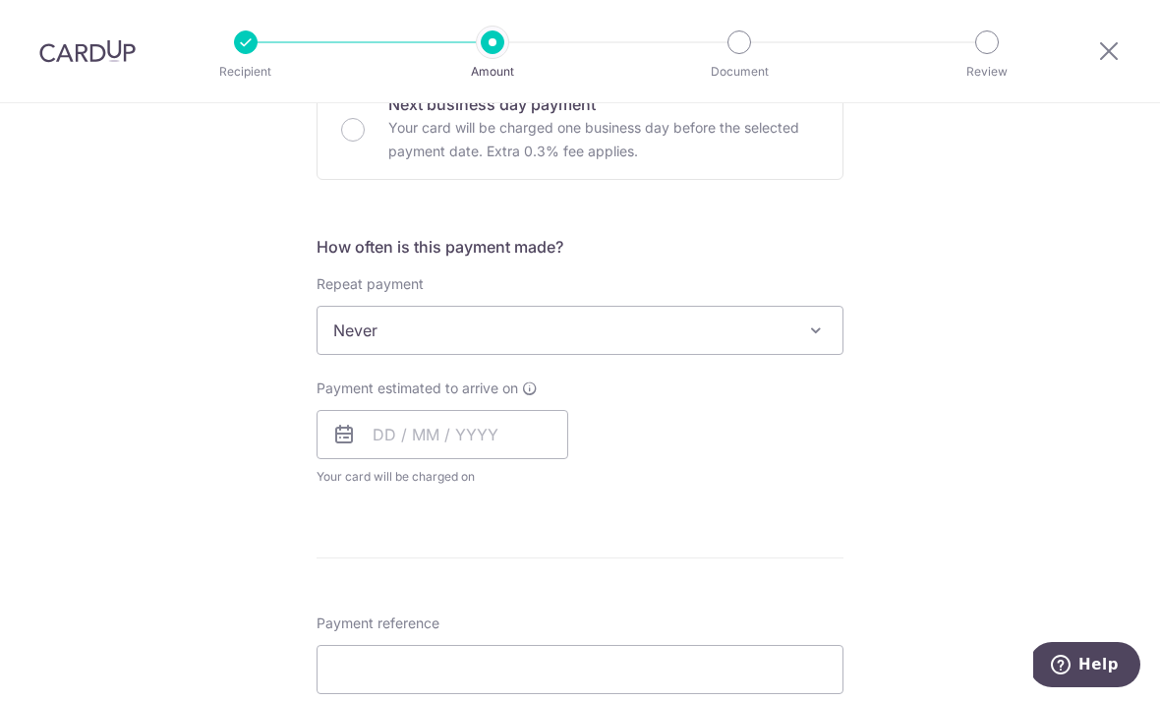
scroll to position [630, 0]
click at [800, 350] on span "Never" at bounding box center [579, 329] width 525 height 47
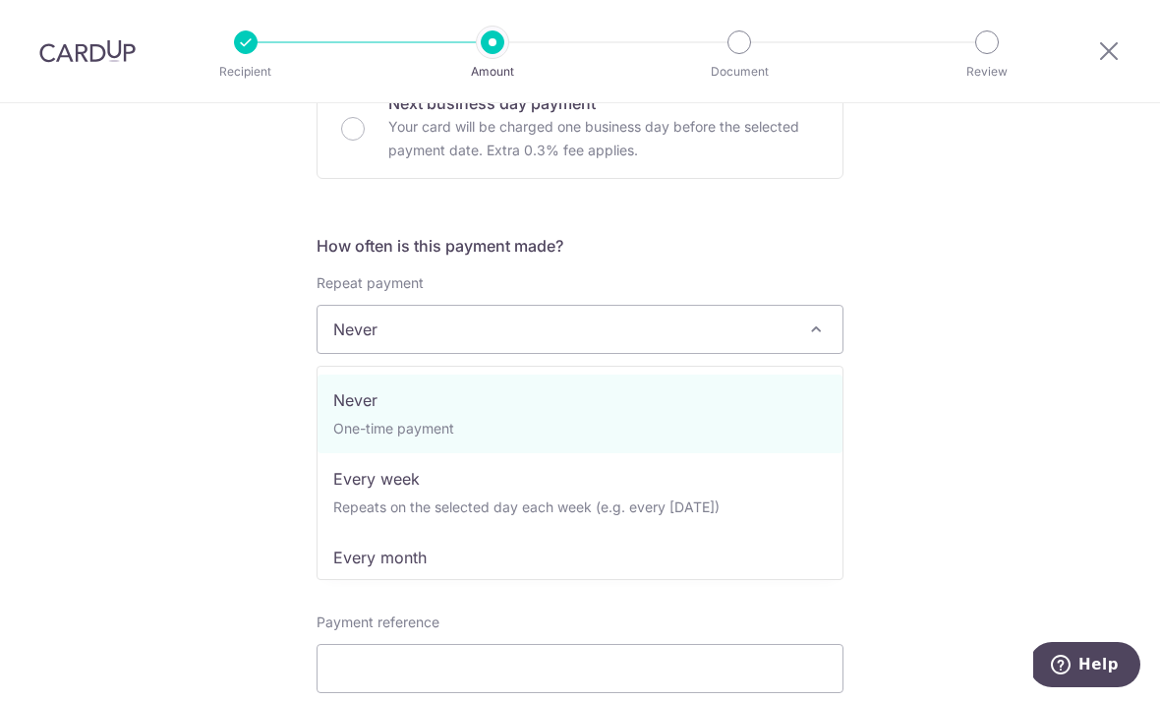
click at [983, 330] on div "Tell us more about your payment Enter payment amount SGD 17,396.40 17396.40 Rec…" at bounding box center [580, 362] width 1160 height 1778
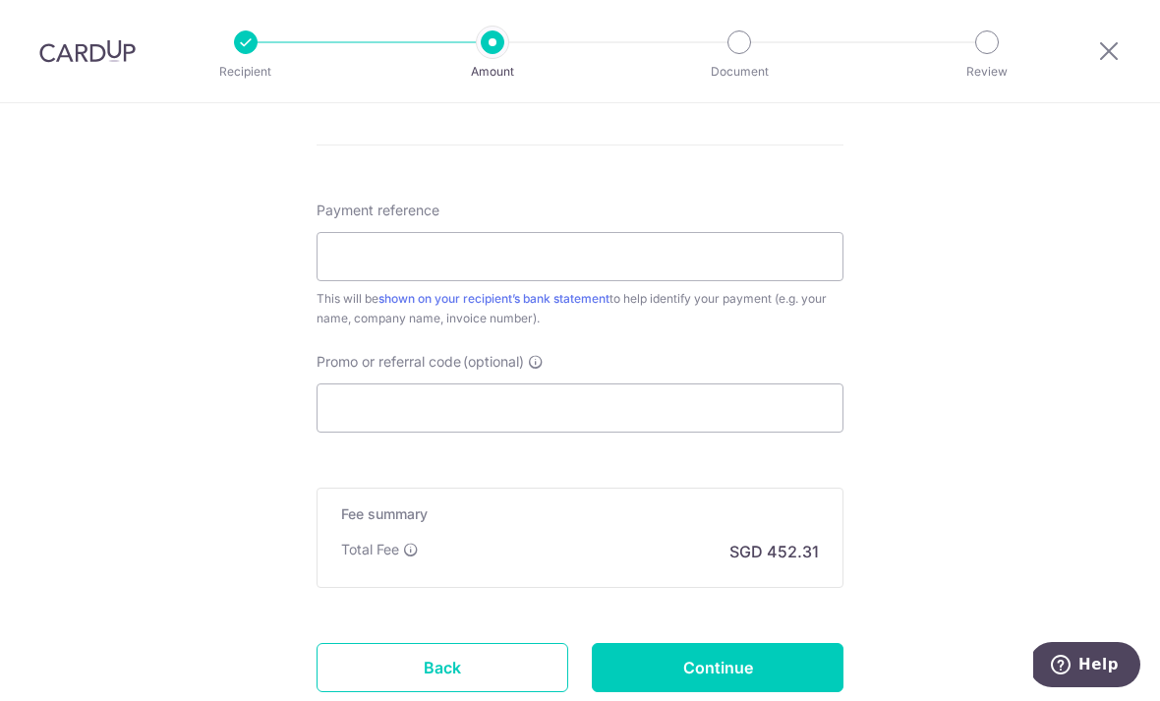
scroll to position [1044, 0]
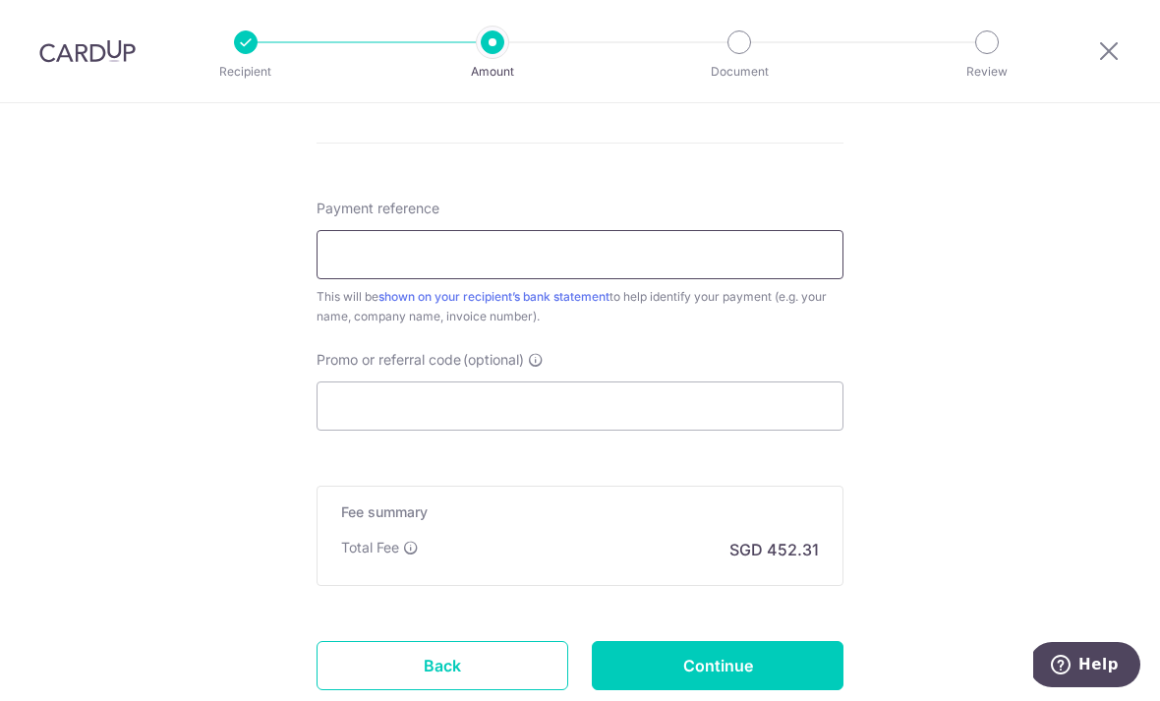
click at [346, 255] on input "Payment reference" at bounding box center [580, 254] width 527 height 49
type input "Px250605828"
click at [337, 400] on input "Promo or referral code (optional)" at bounding box center [580, 405] width 527 height 49
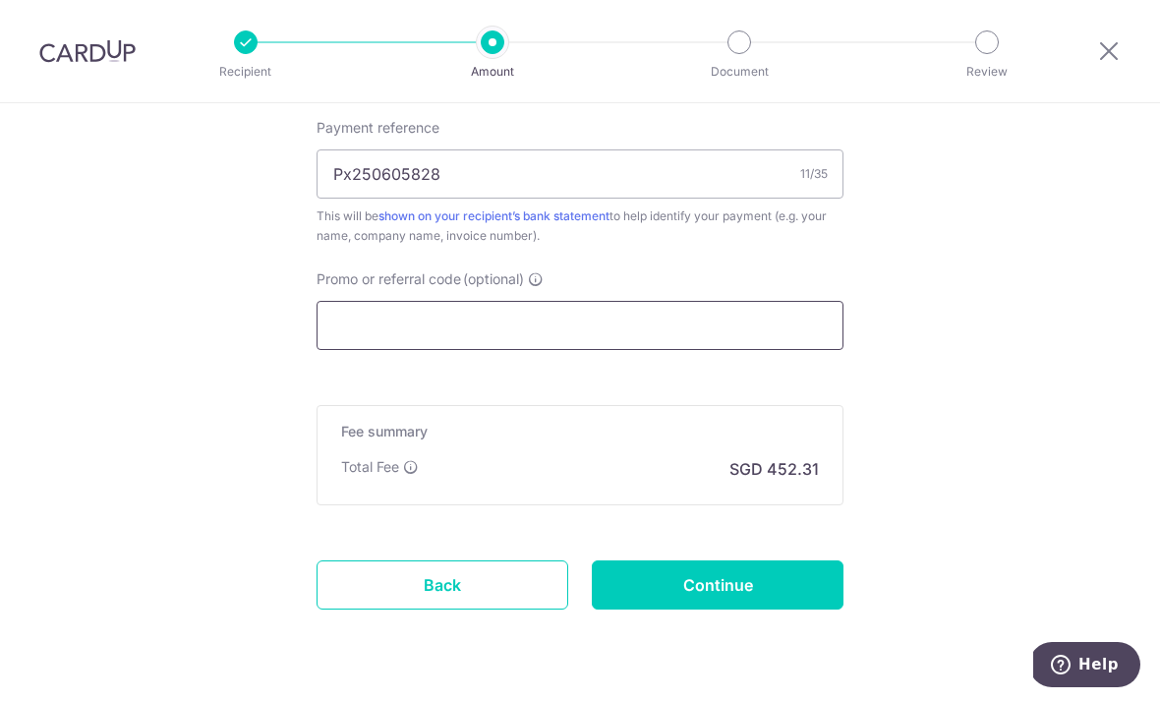
scroll to position [1124, 0]
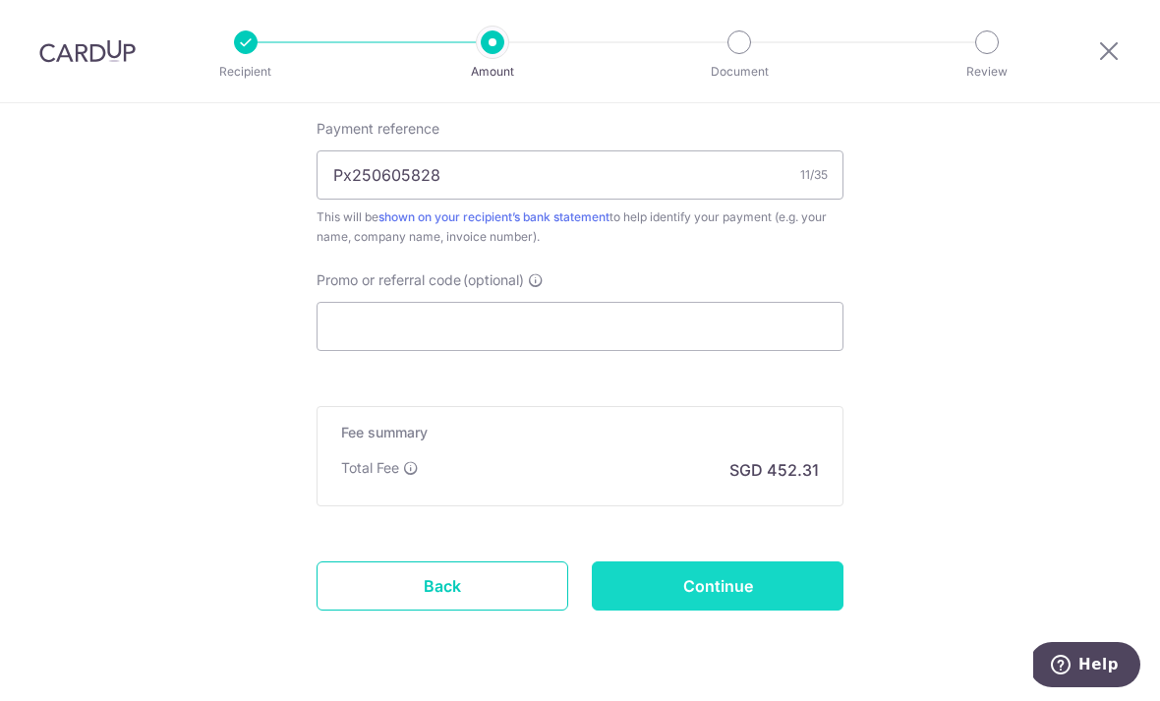
click at [631, 594] on input "Continue" at bounding box center [718, 585] width 252 height 49
type input "Create Schedule"
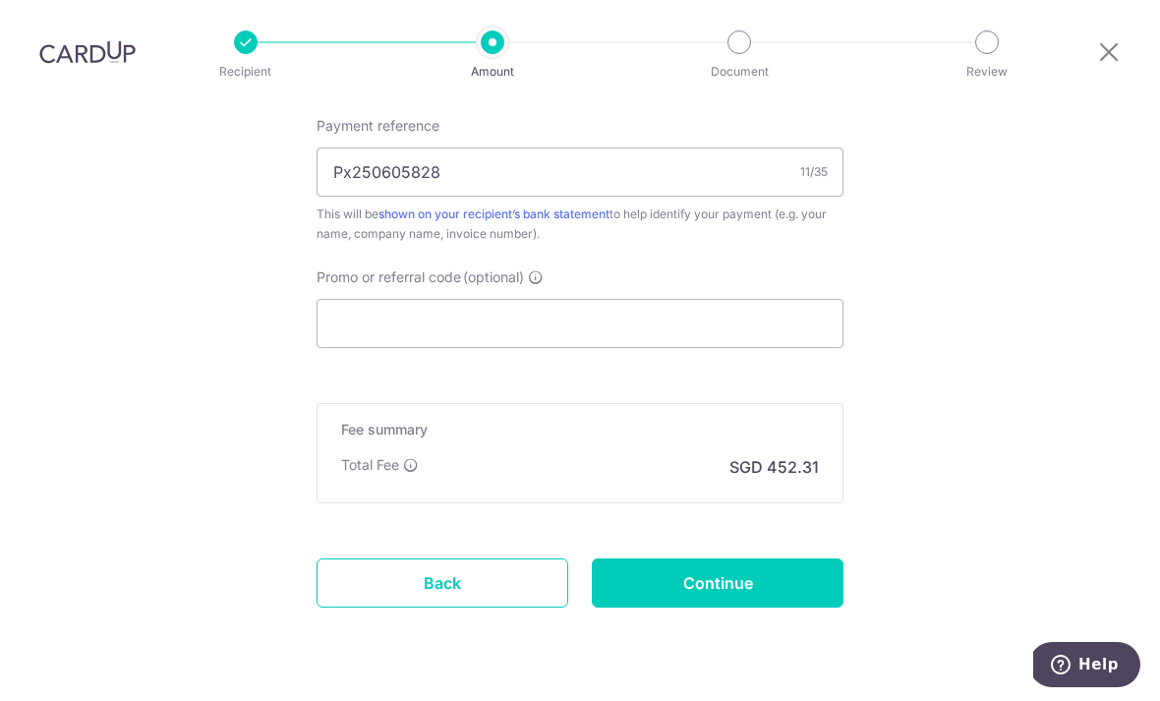
scroll to position [1132, 0]
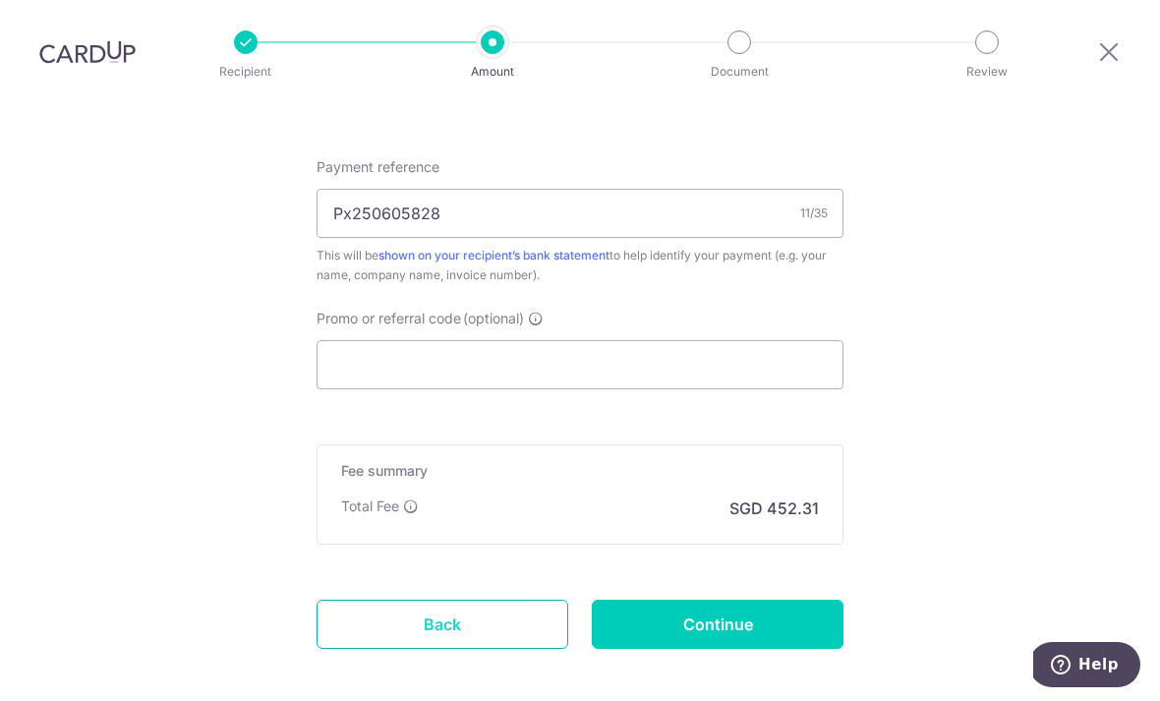
click at [366, 600] on link "Back" at bounding box center [443, 624] width 252 height 49
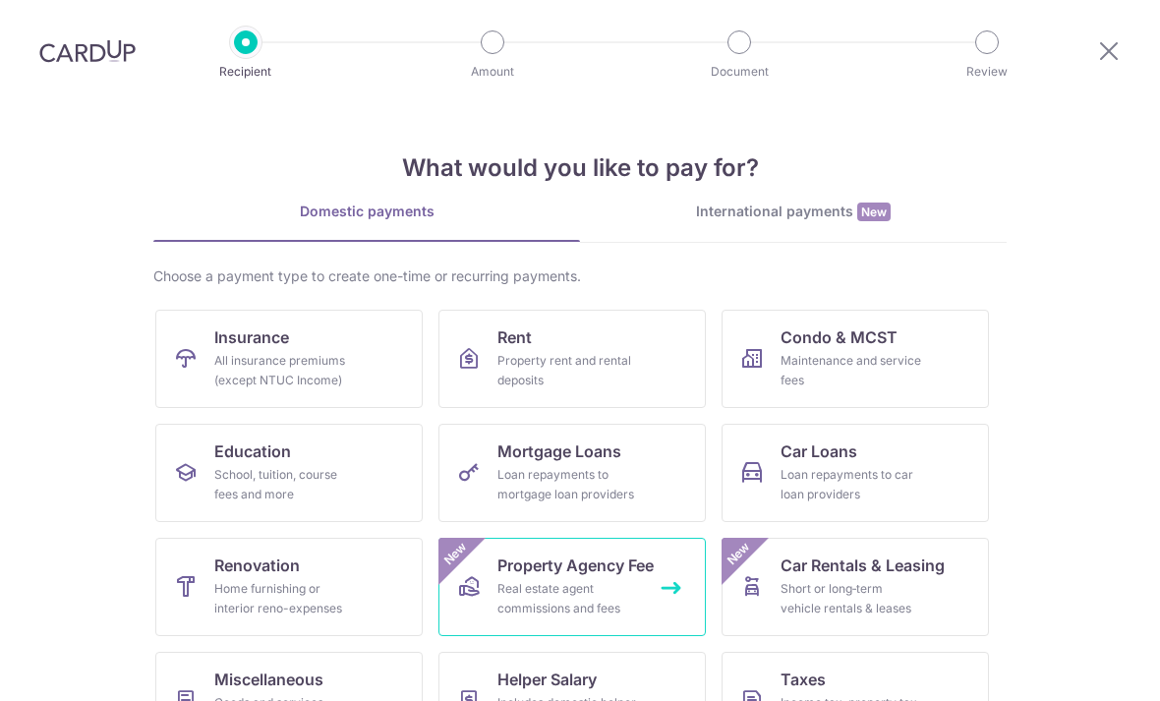
click at [511, 576] on span "Property Agency Fee" at bounding box center [575, 565] width 156 height 24
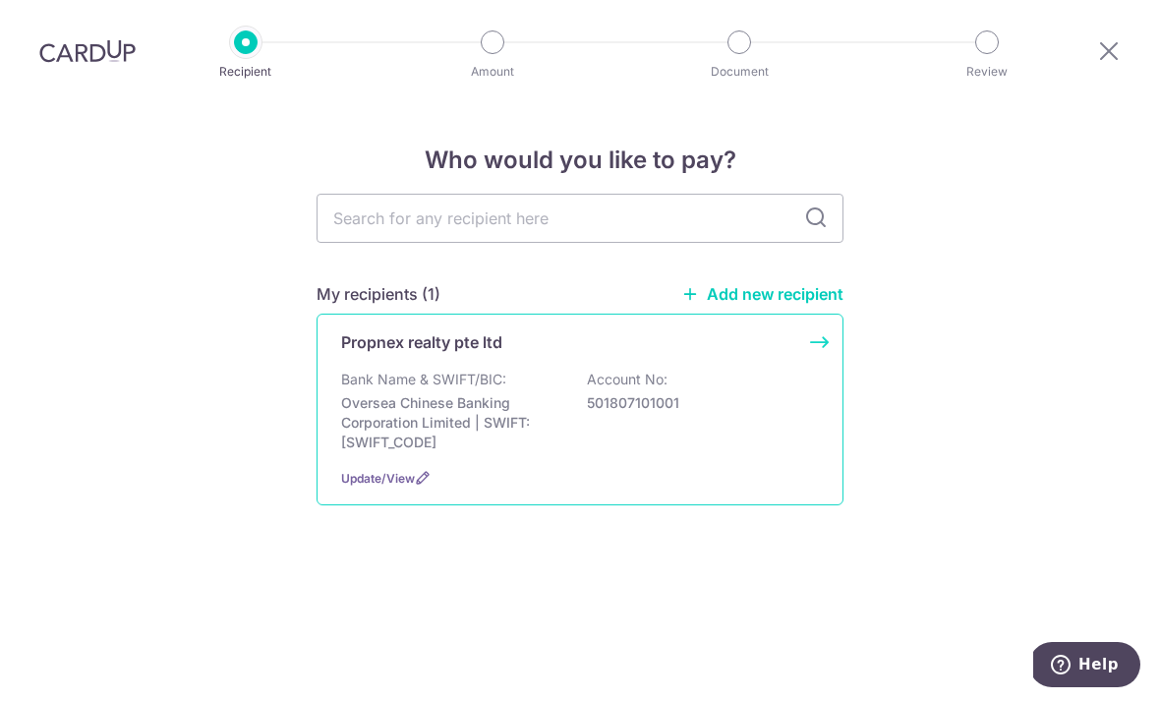
click at [682, 366] on div "Propnex realty pte ltd Bank Name & SWIFT/BIC: Oversea Chinese Banking Corporati…" at bounding box center [580, 410] width 527 height 192
click at [396, 481] on span "Update/View" at bounding box center [378, 478] width 74 height 15
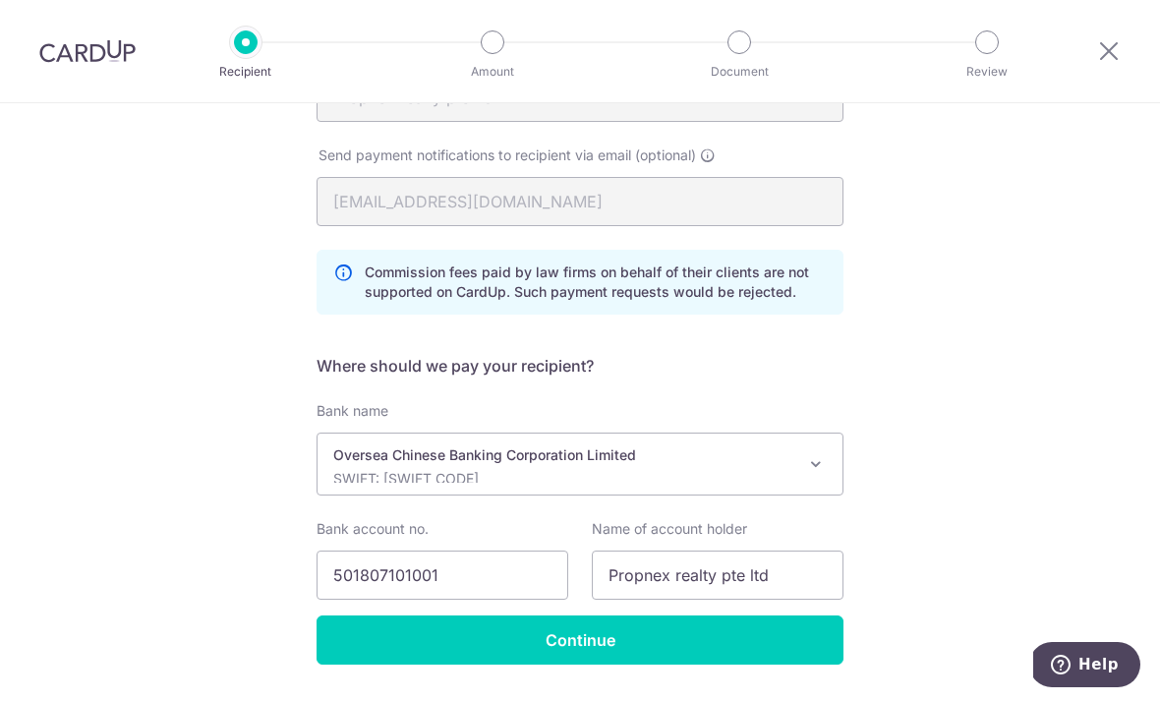
scroll to position [405, 0]
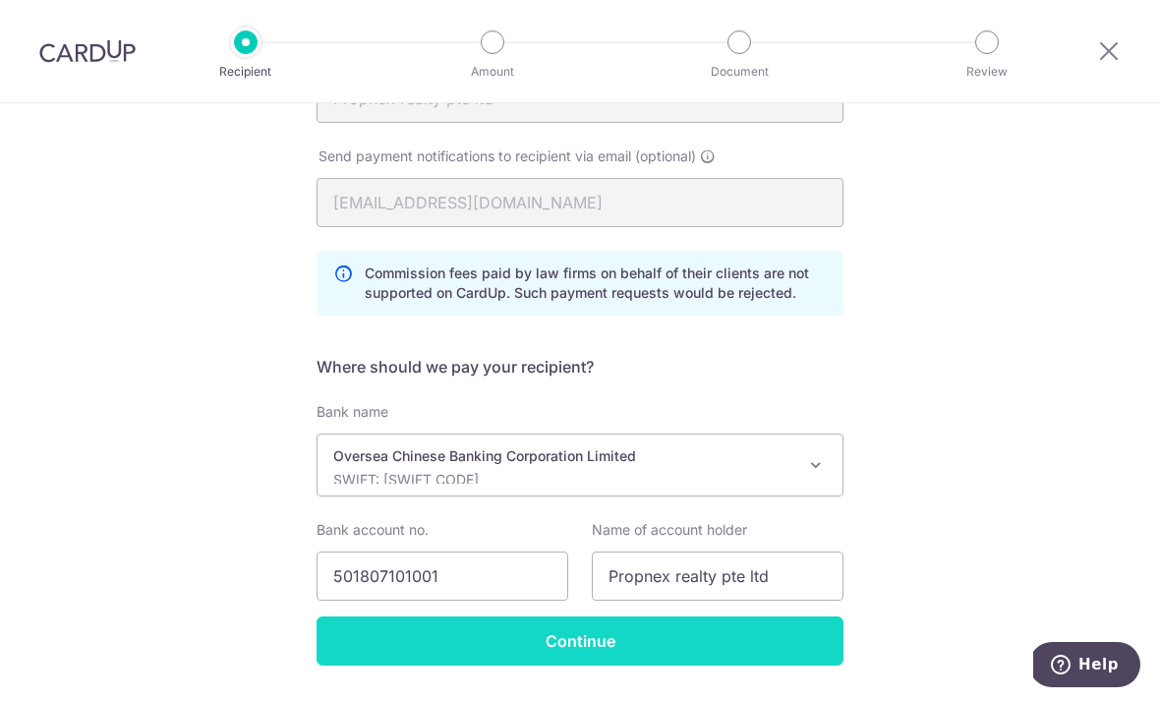
click at [801, 645] on input "Continue" at bounding box center [580, 640] width 527 height 49
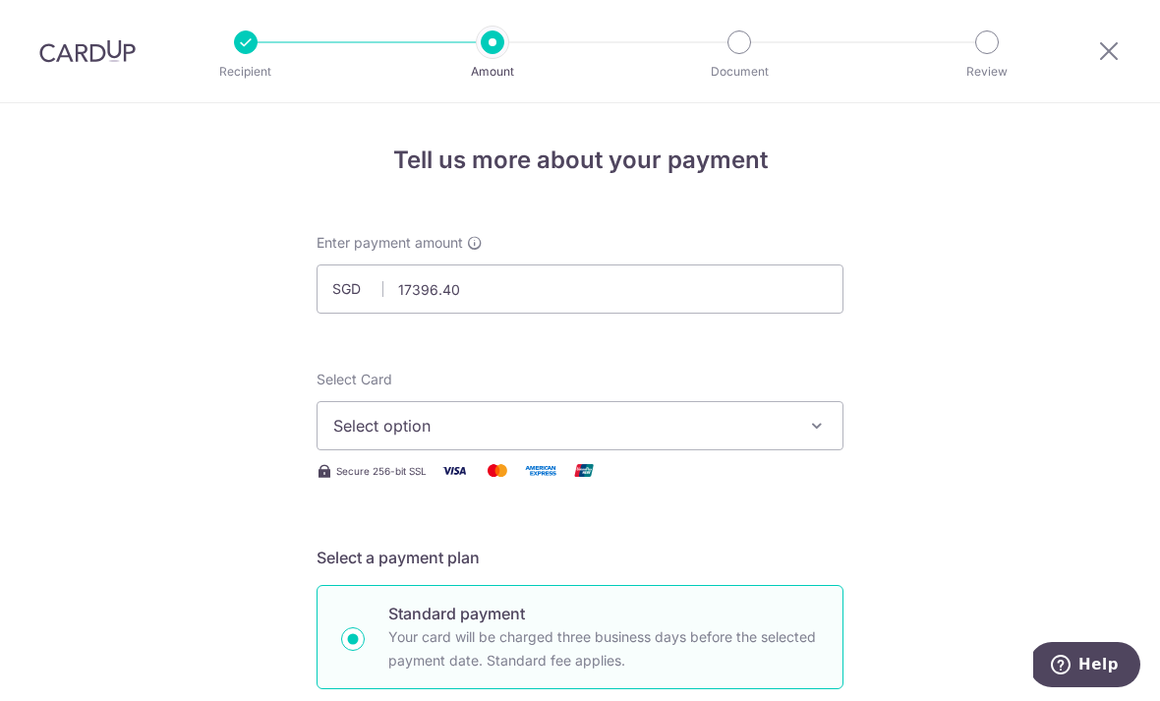
click at [364, 434] on span "Select option" at bounding box center [562, 426] width 458 height 24
type input "17,396.40"
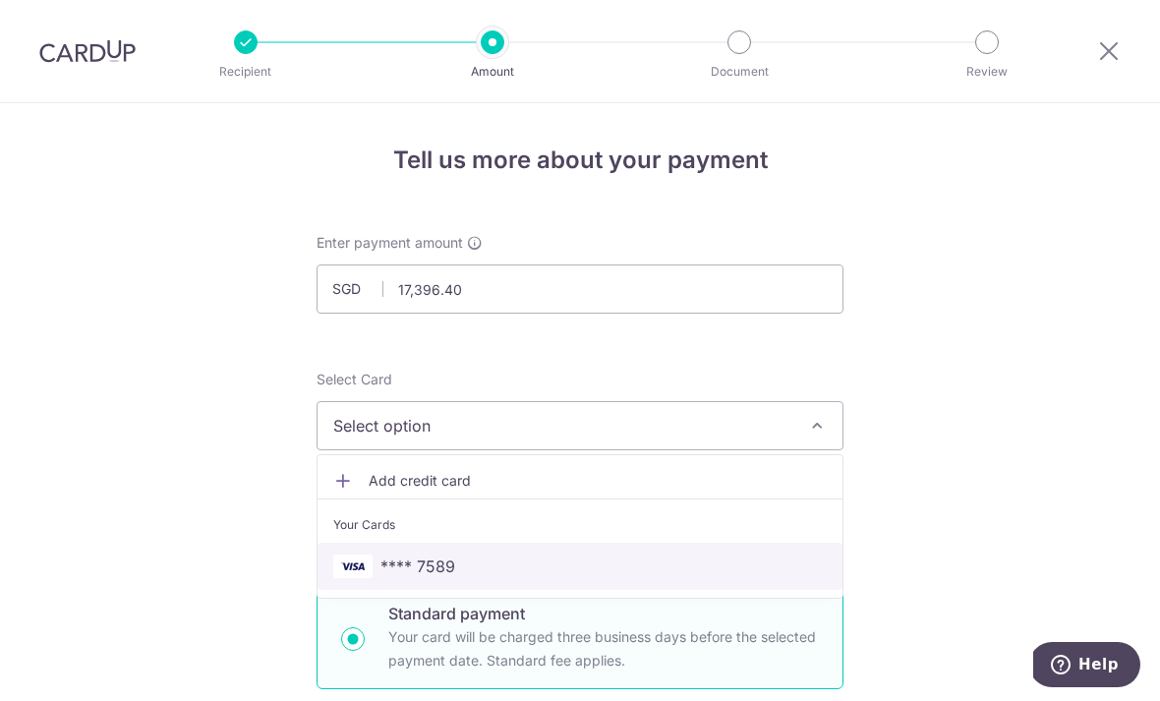
click at [354, 576] on img at bounding box center [352, 566] width 39 height 24
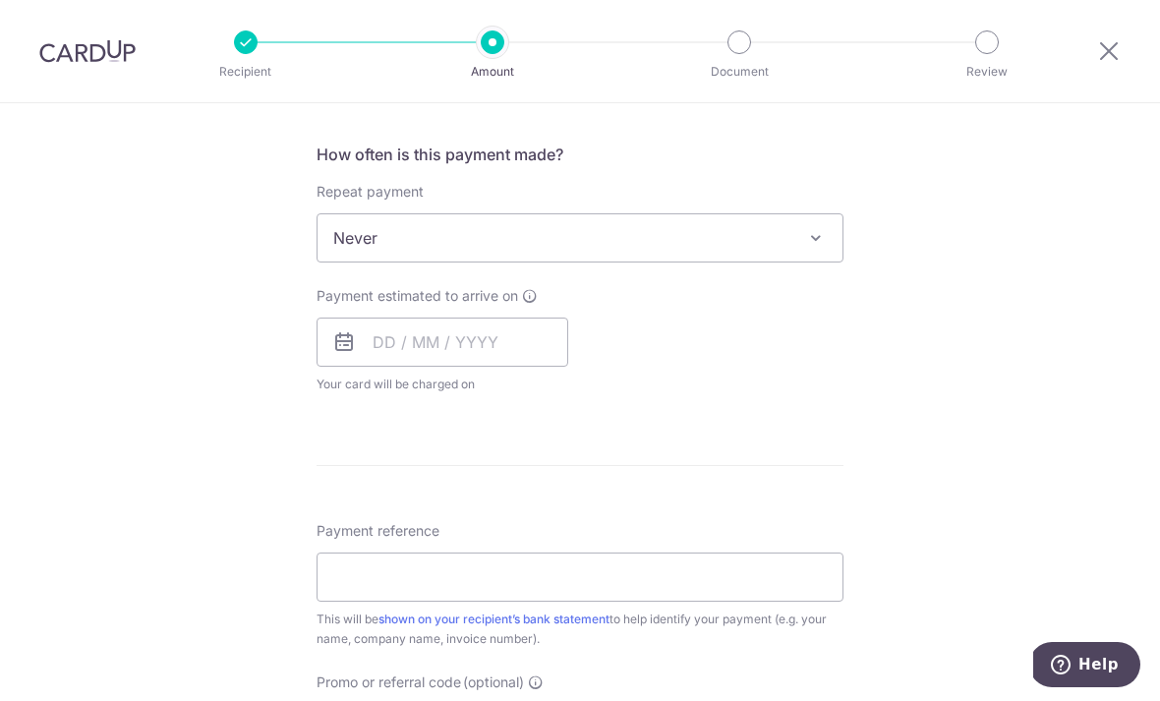
scroll to position [722, 0]
click at [379, 351] on input "text" at bounding box center [443, 341] width 252 height 49
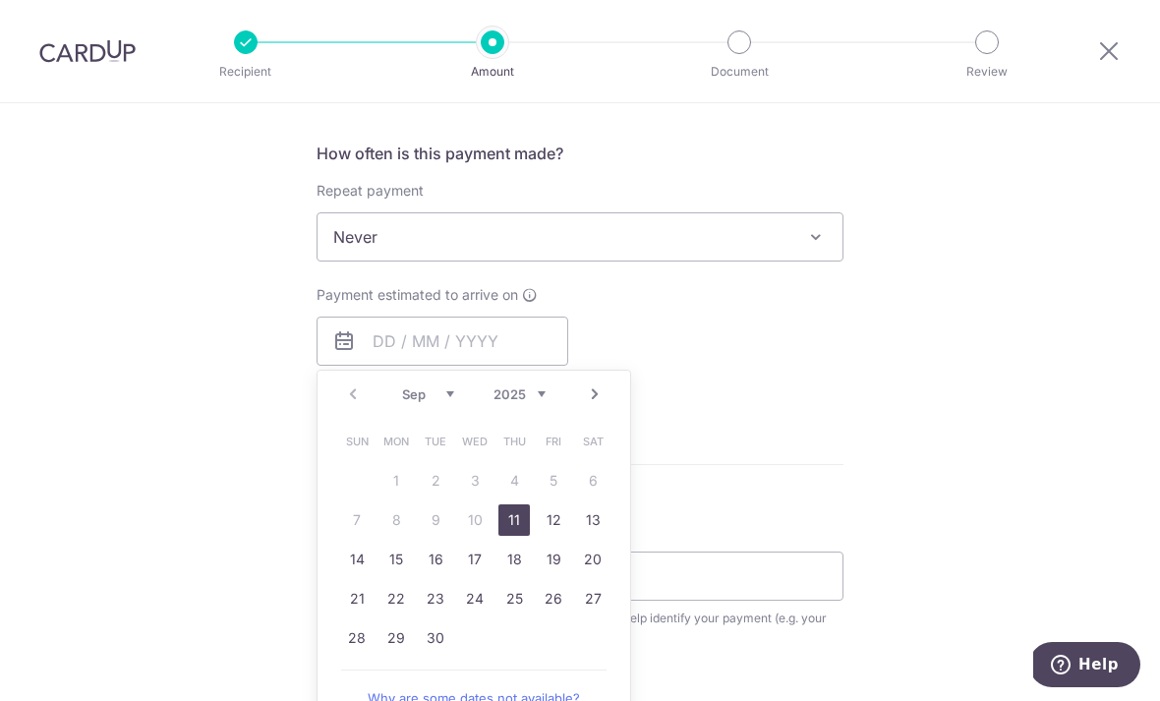
click at [516, 529] on link "11" at bounding box center [513, 519] width 31 height 31
type input "11/09/2025"
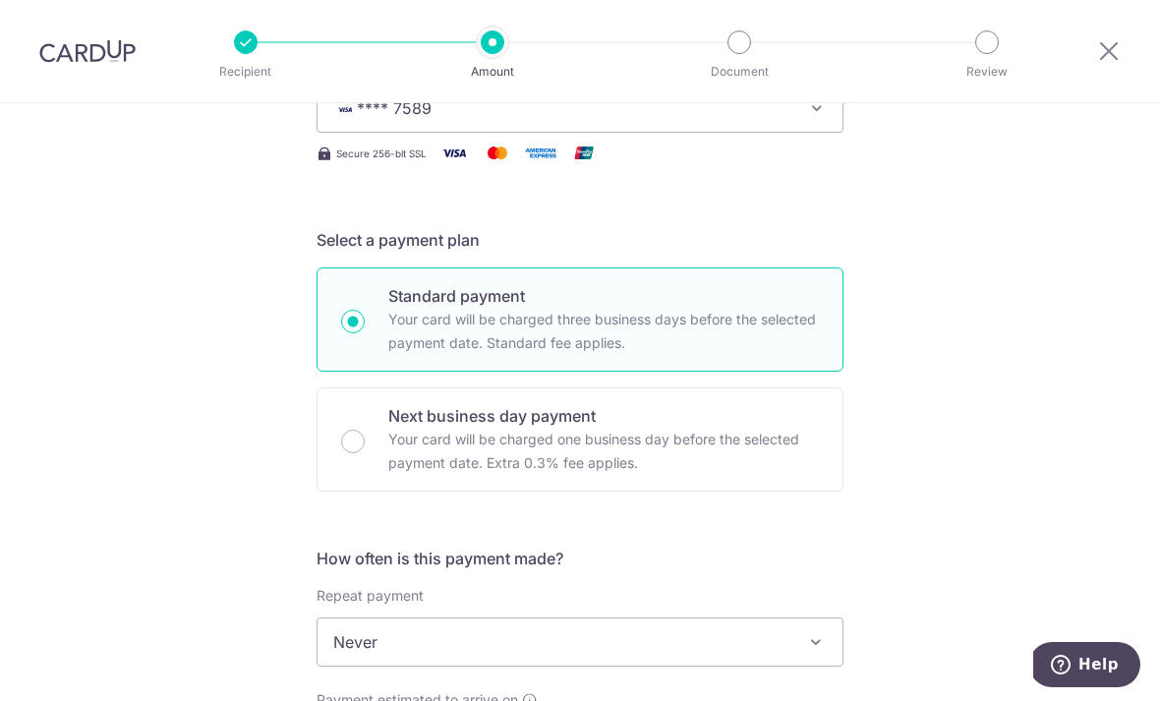
scroll to position [304, 0]
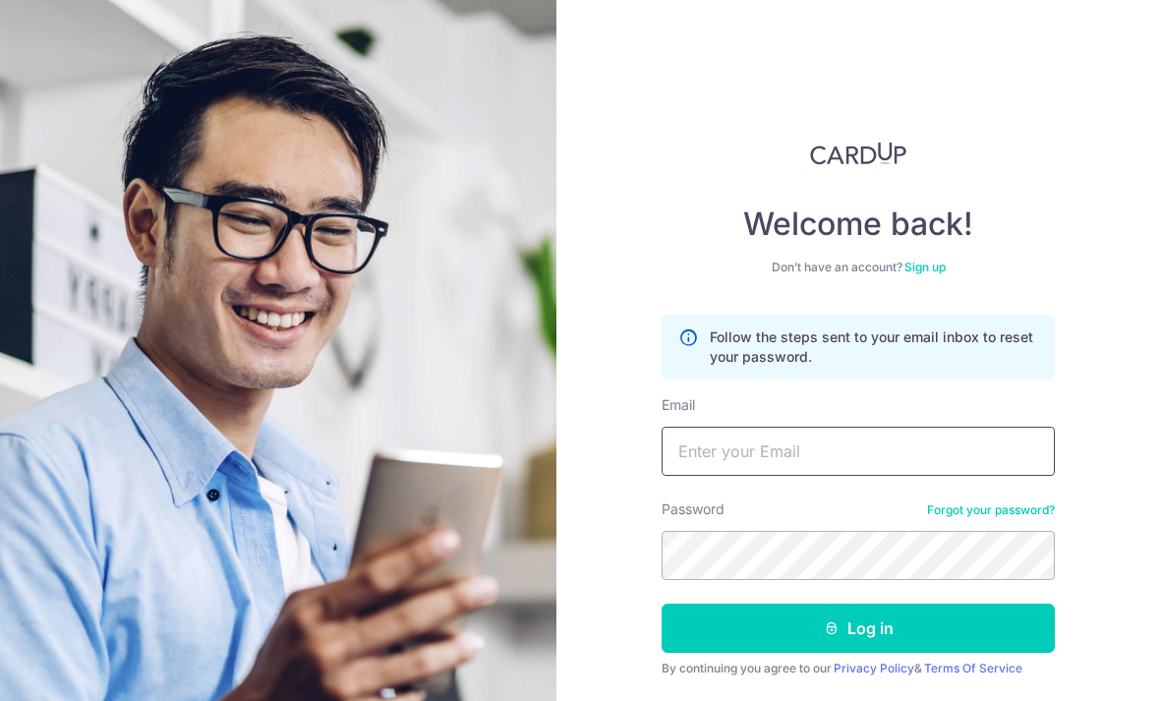
click at [869, 463] on input "Email" at bounding box center [858, 451] width 393 height 49
type input "Weichongyap@ymail.com"
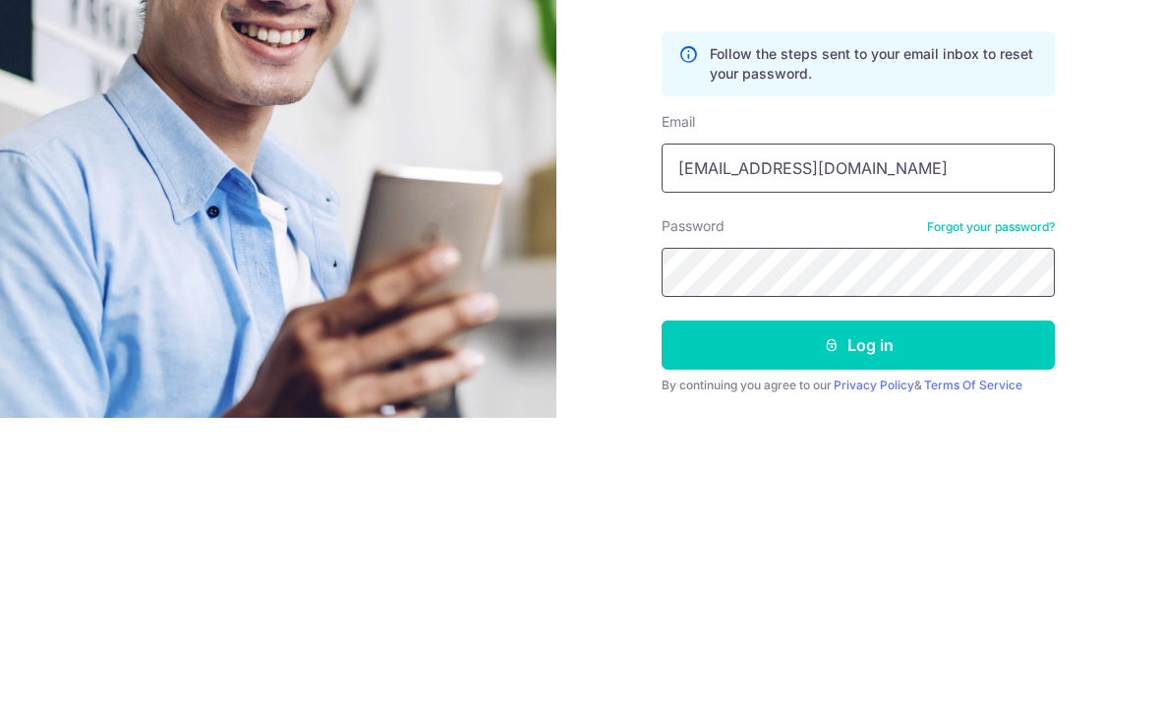
click at [858, 604] on button "Log in" at bounding box center [858, 628] width 393 height 49
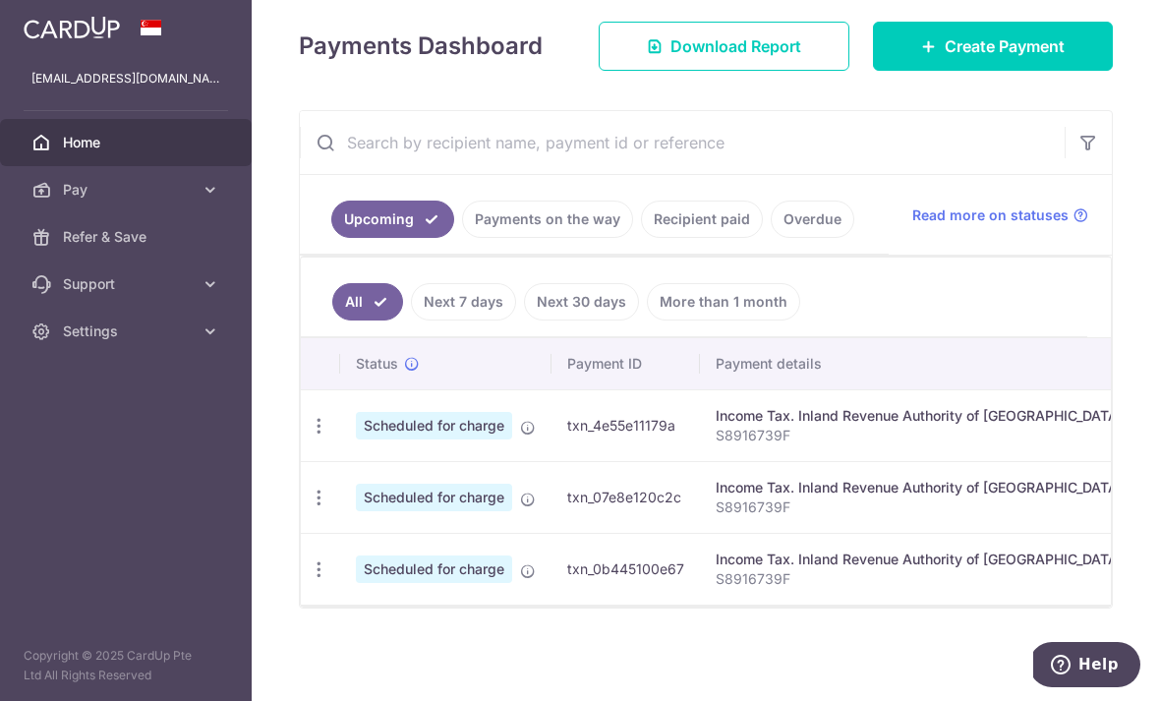
click at [716, 445] on p "S8916739F" at bounding box center [919, 436] width 407 height 20
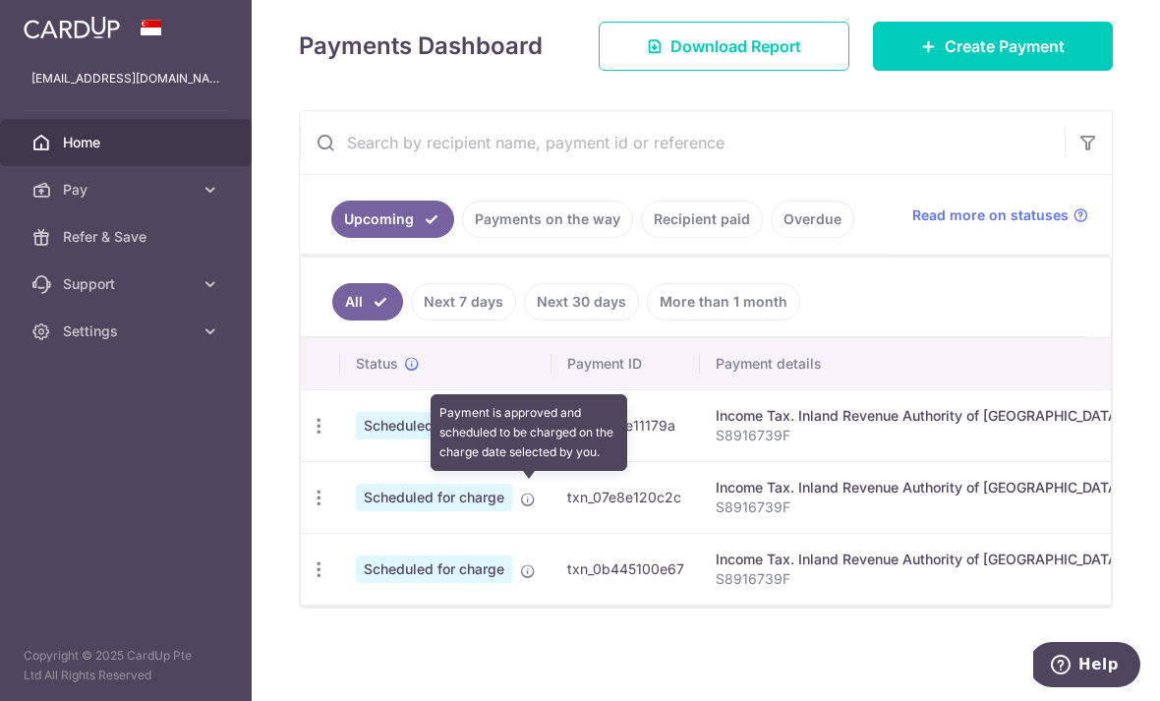
click at [520, 435] on icon at bounding box center [528, 428] width 16 height 16
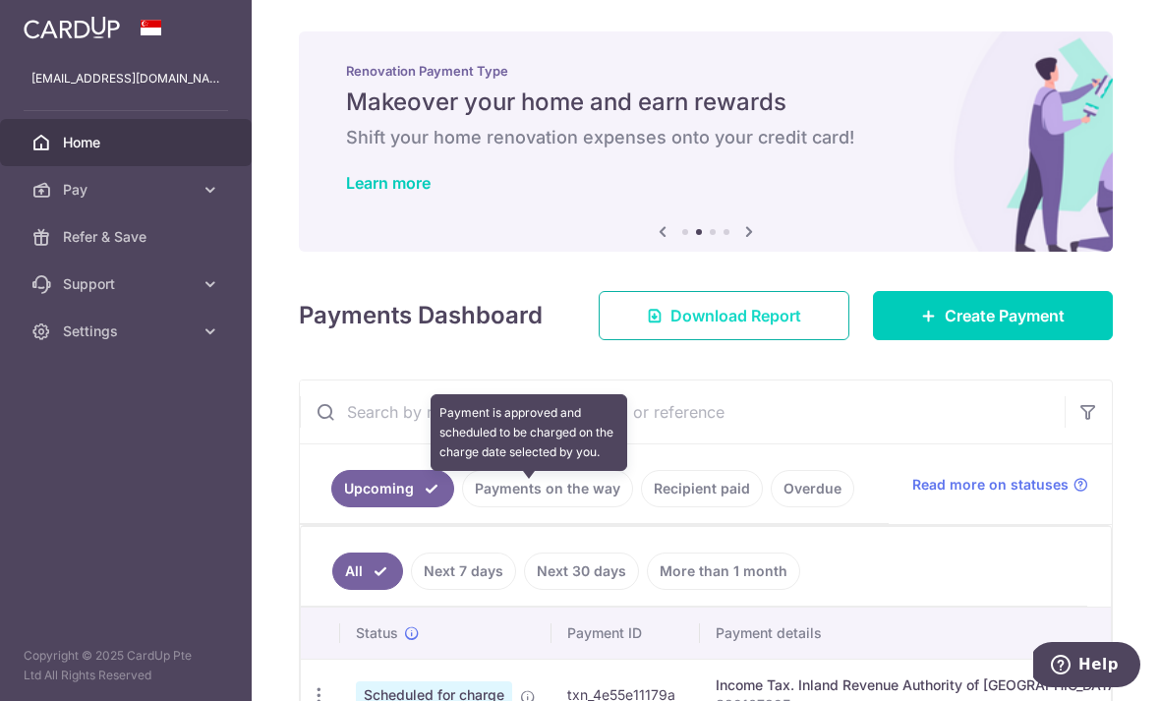
click at [743, 327] on span "Download Report" at bounding box center [735, 316] width 131 height 24
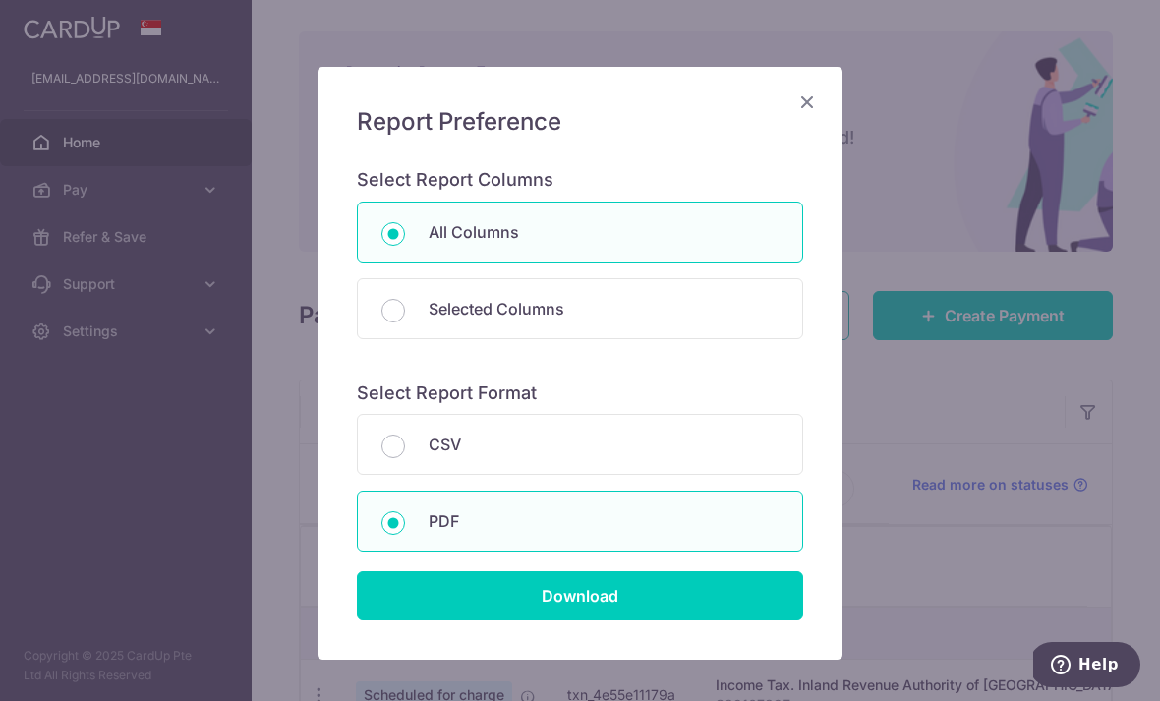
scroll to position [114, 0]
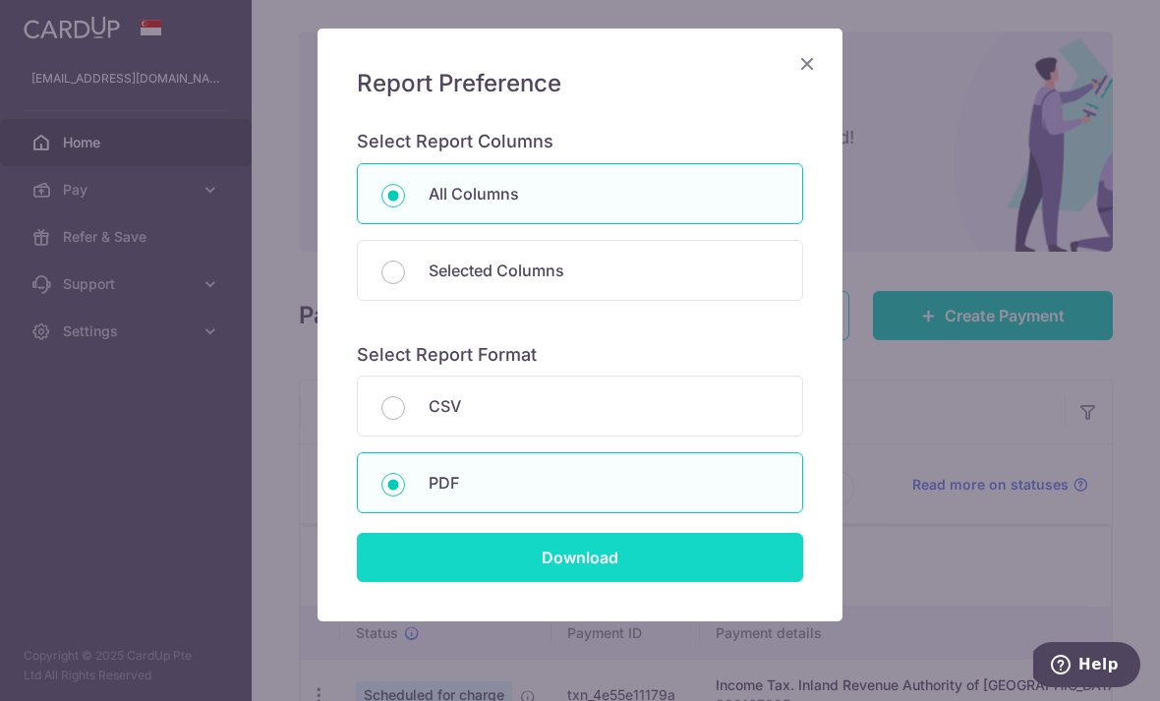
click at [737, 572] on input "Download" at bounding box center [580, 557] width 446 height 49
